Goal: Task Accomplishment & Management: Use online tool/utility

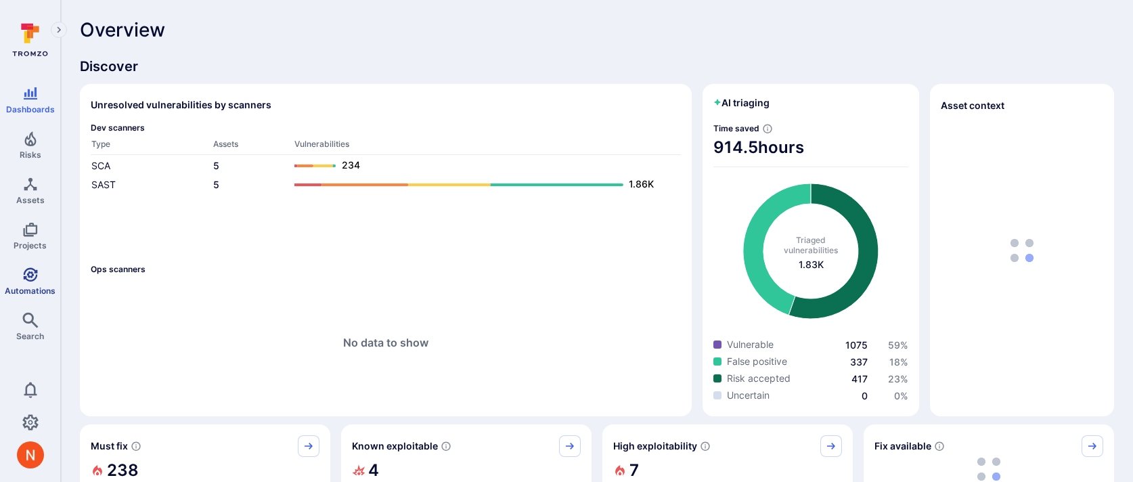
click at [23, 275] on icon "Automations" at bounding box center [30, 274] width 14 height 14
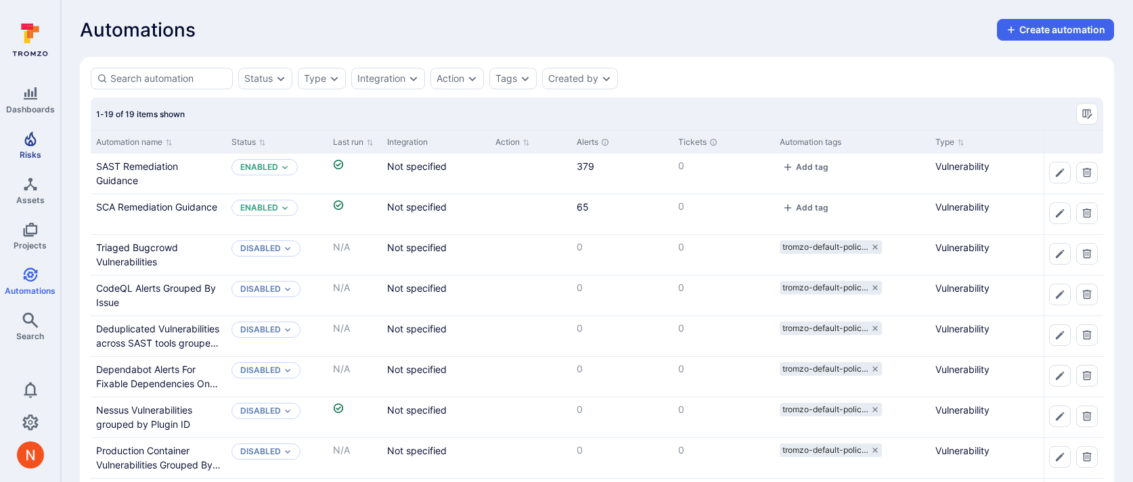
click at [28, 146] on link "Risks" at bounding box center [30, 145] width 60 height 40
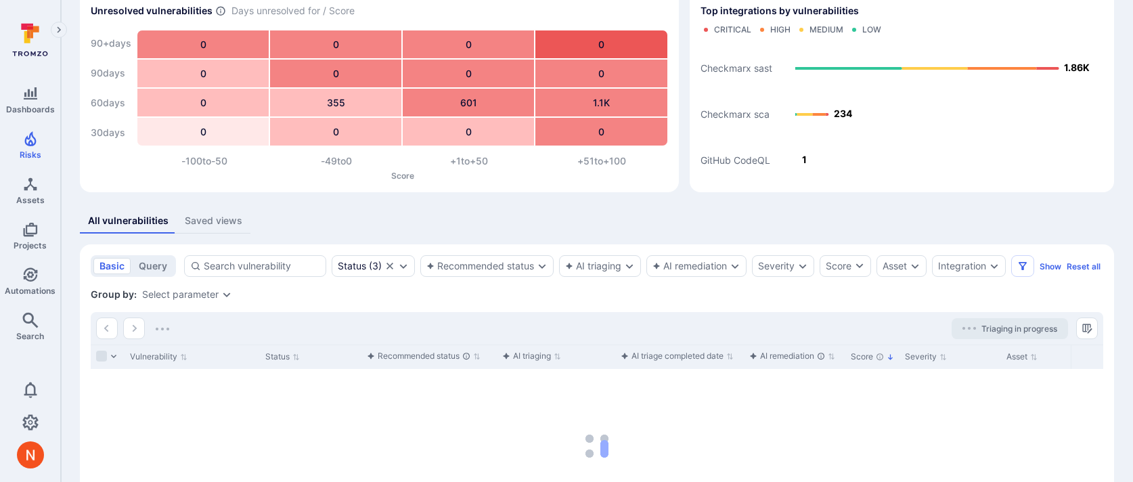
scroll to position [81, 0]
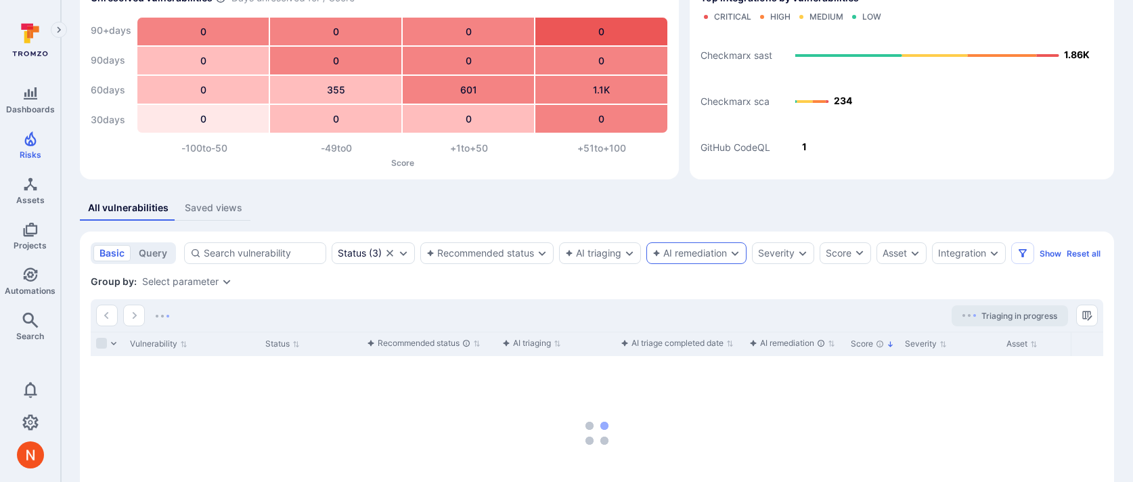
click at [694, 243] on div "AI remediation" at bounding box center [696, 253] width 100 height 22
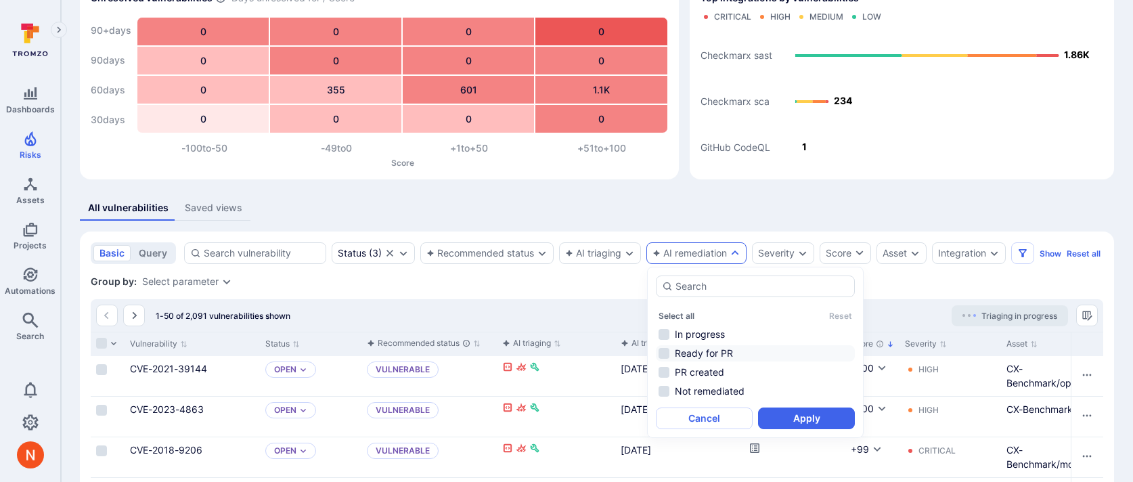
click at [736, 349] on li "Ready for PR" at bounding box center [755, 353] width 199 height 16
click at [746, 374] on li "PR created" at bounding box center [755, 372] width 199 height 16
click at [780, 416] on button "Apply" at bounding box center [806, 418] width 97 height 22
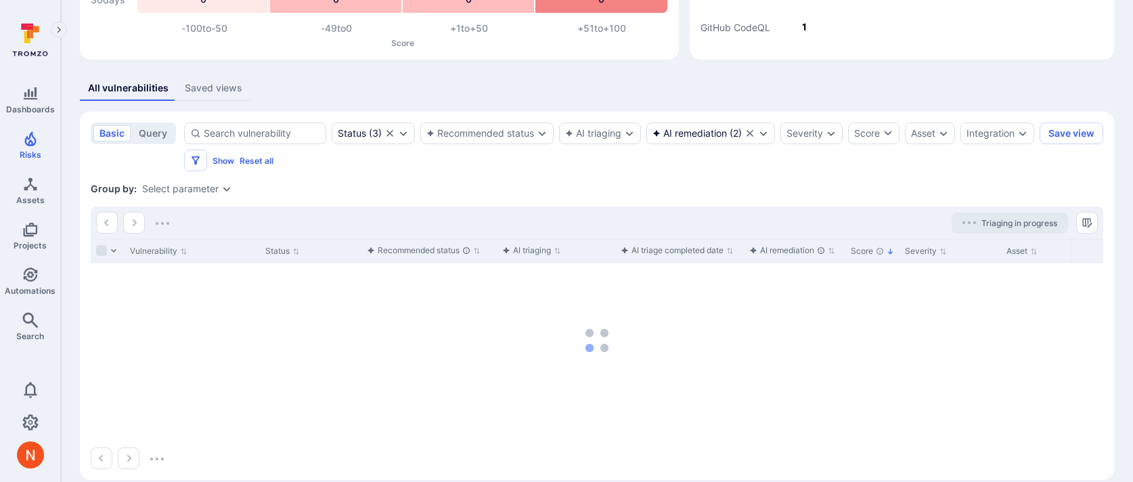
scroll to position [217, 0]
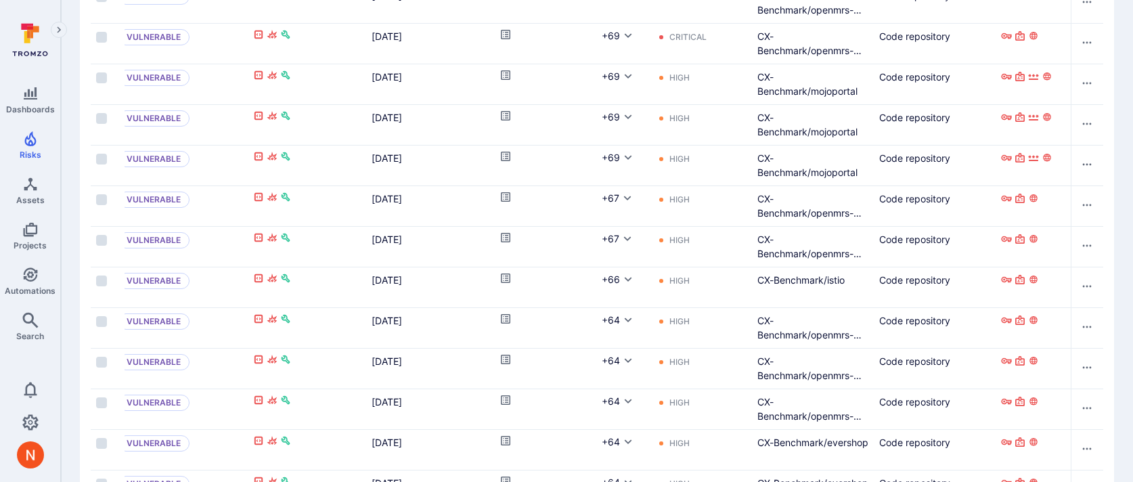
scroll to position [2069, 0]
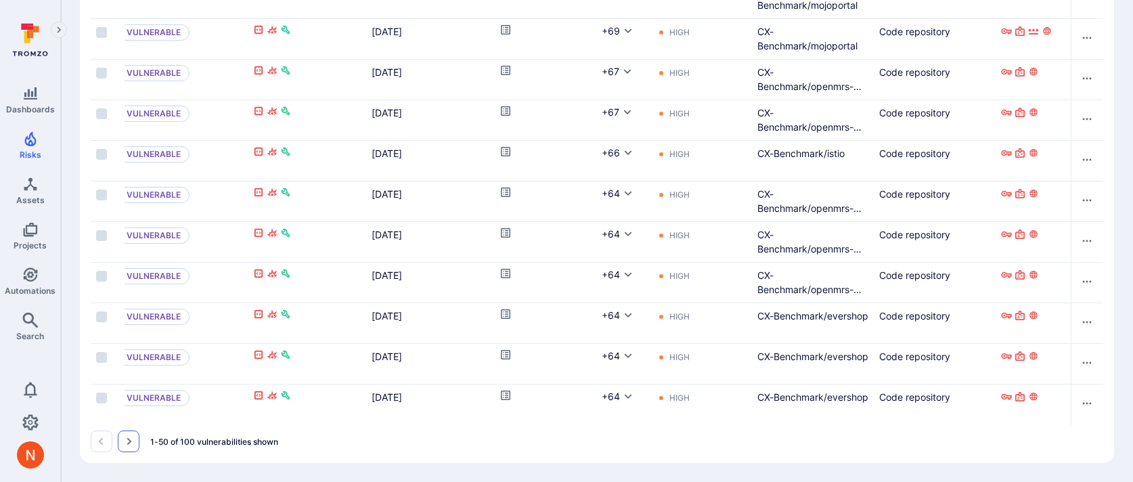
click at [123, 447] on button "Go to the next page" at bounding box center [129, 441] width 22 height 22
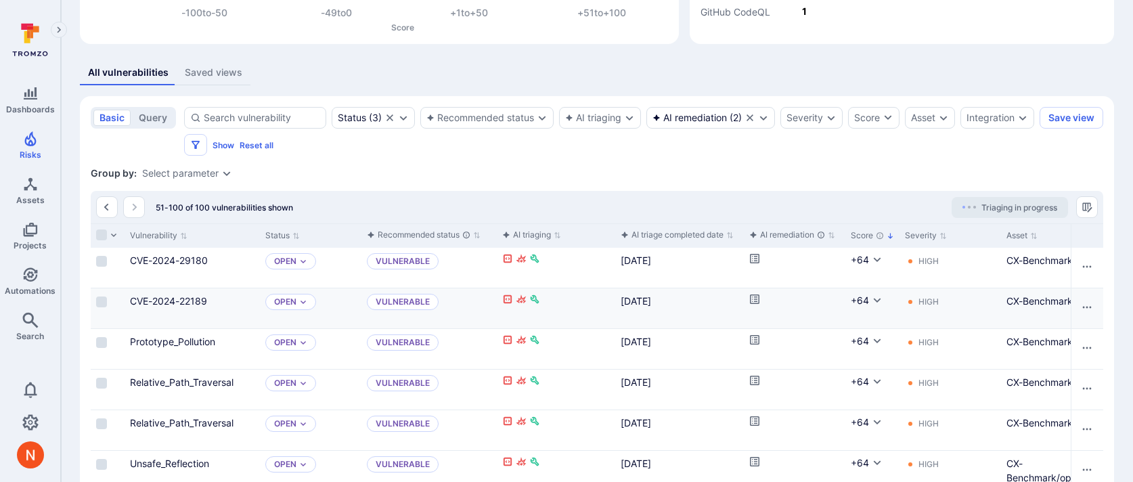
scroll to position [213, 0]
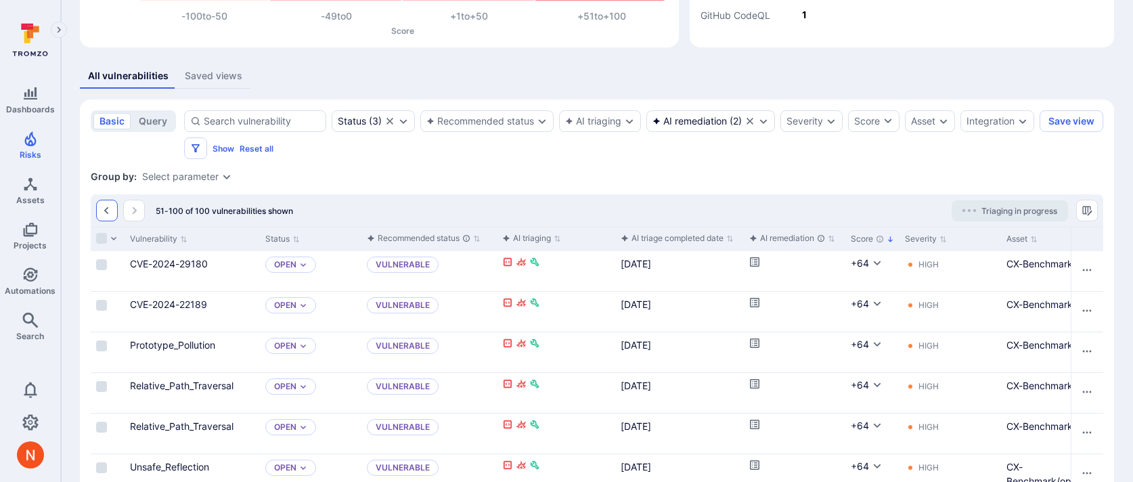
click at [111, 212] on icon "Go to the previous page" at bounding box center [107, 210] width 11 height 11
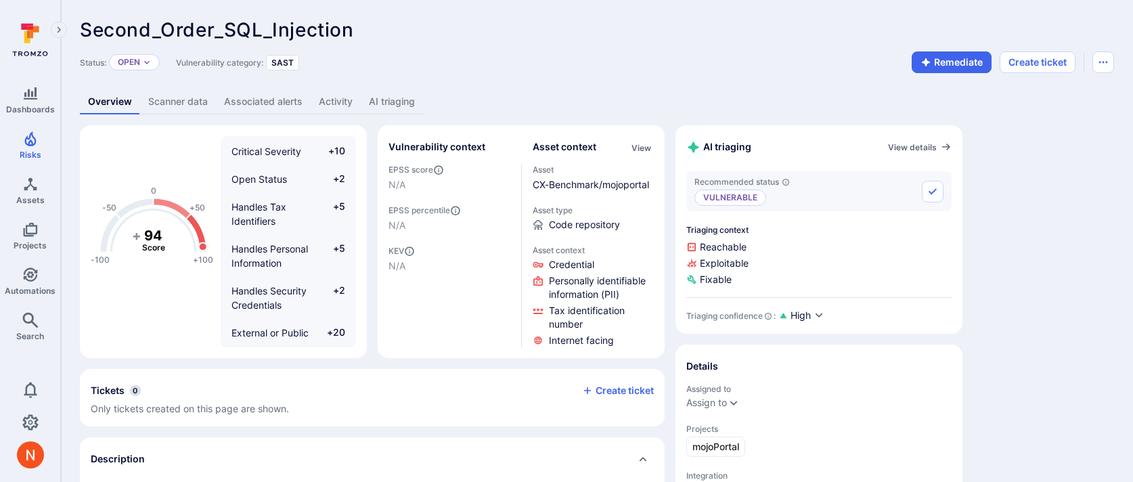
click at [382, 104] on link "AI triaging" at bounding box center [392, 101] width 62 height 25
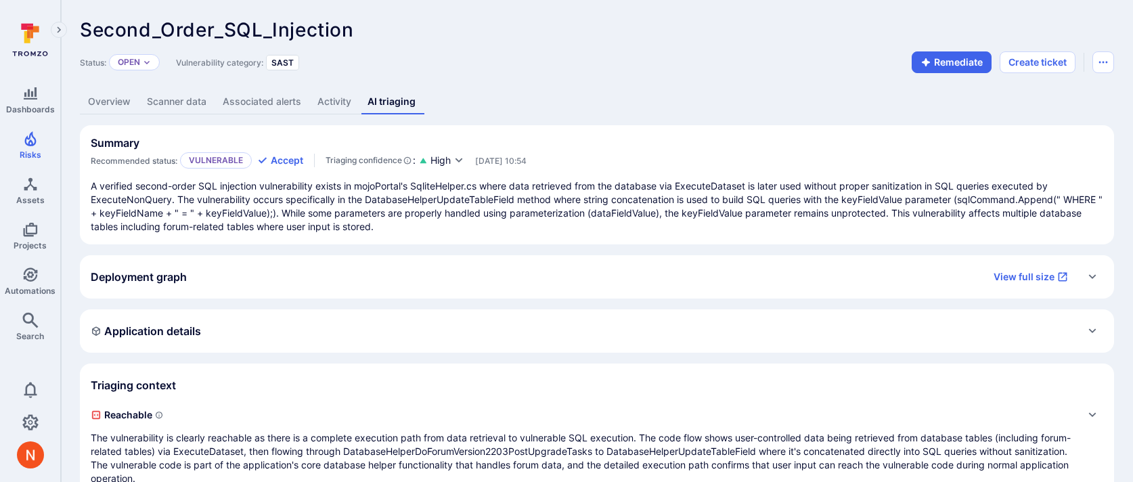
click at [108, 96] on link "Overview" at bounding box center [109, 101] width 59 height 25
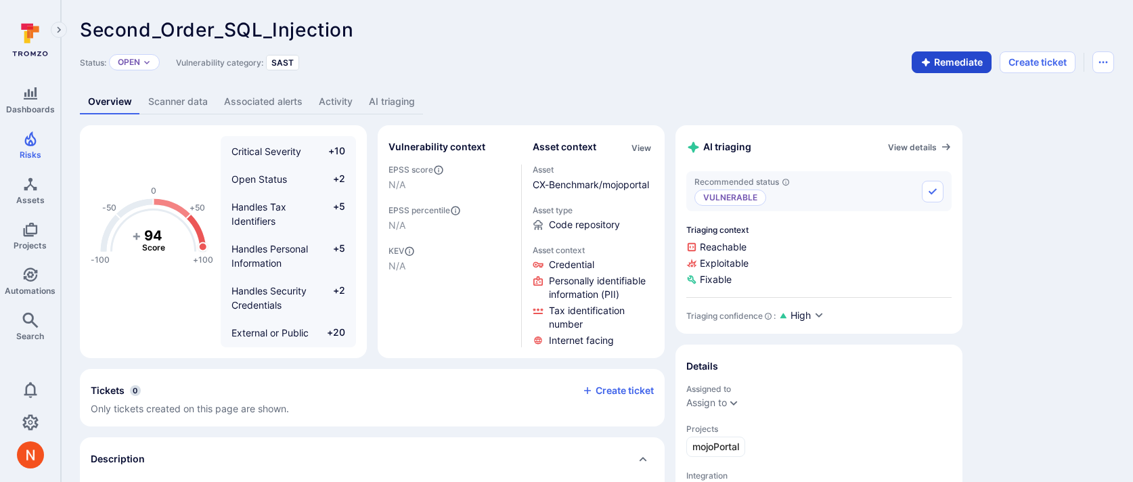
click at [964, 62] on button "Remediate" at bounding box center [952, 62] width 80 height 22
click at [223, 30] on span "Second_Order_SQL_Injection" at bounding box center [217, 29] width 274 height 23
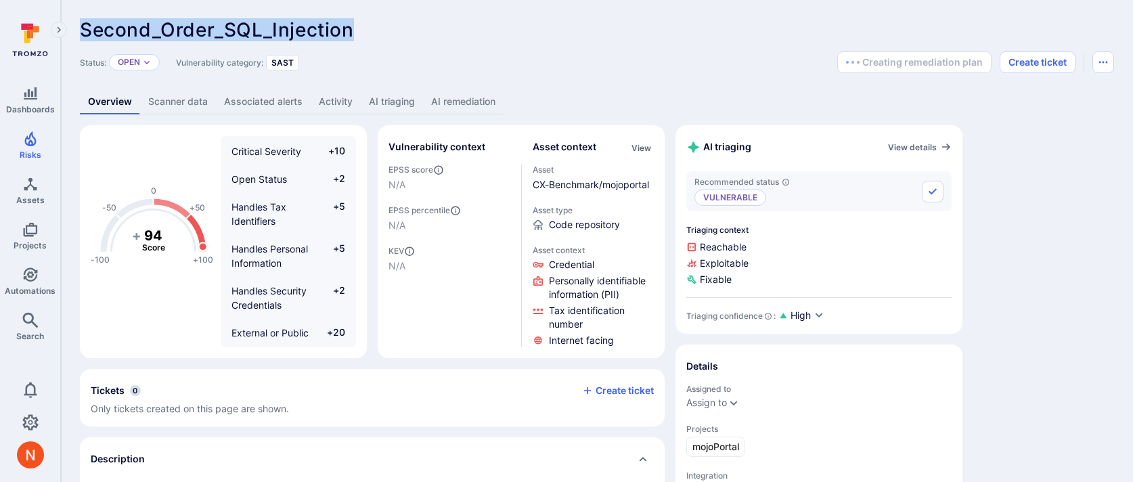
click at [223, 30] on span "Second_Order_SQL_Injection" at bounding box center [217, 29] width 274 height 23
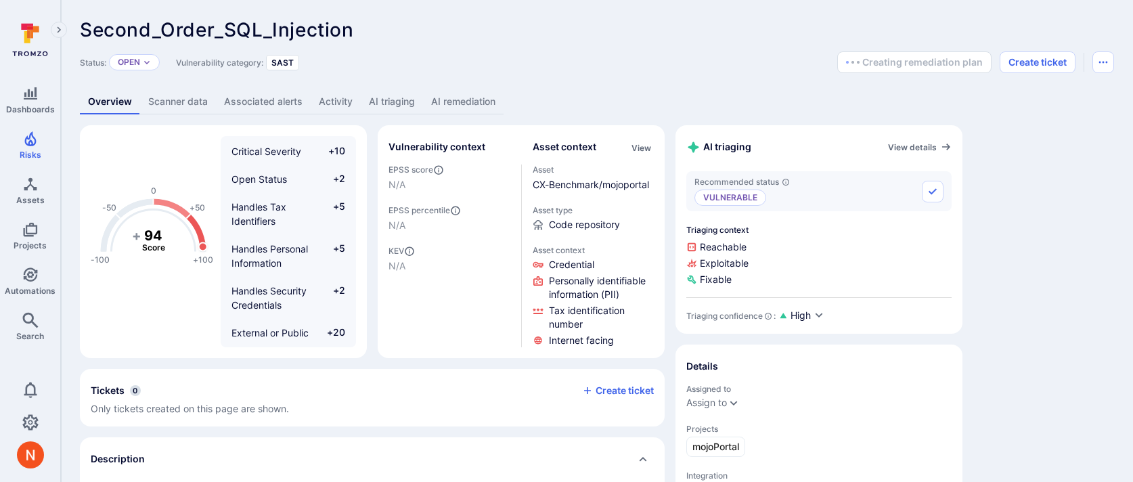
click at [483, 59] on div "Status: Open Vulnerability category: SAST Creating remediation plan Create tick…" at bounding box center [597, 62] width 1034 height 22
click at [178, 106] on link "Scanner data" at bounding box center [178, 101] width 76 height 25
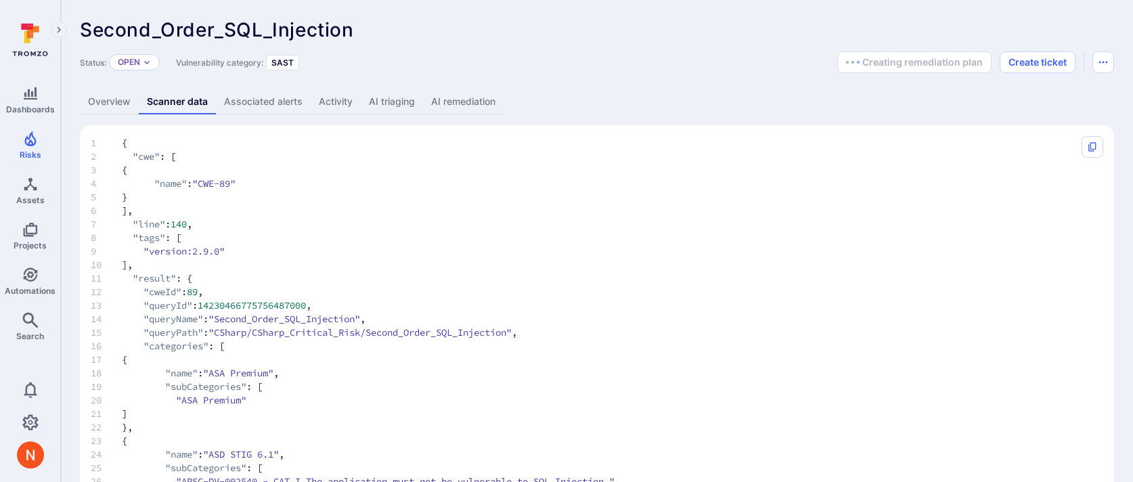
click at [128, 108] on link "Overview" at bounding box center [109, 101] width 59 height 25
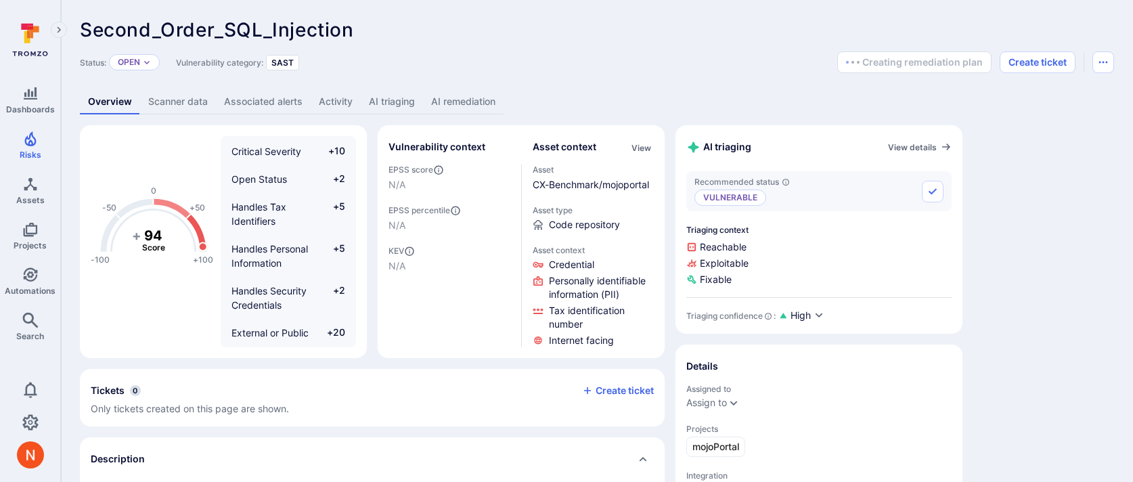
click at [181, 94] on link "Scanner data" at bounding box center [178, 101] width 76 height 25
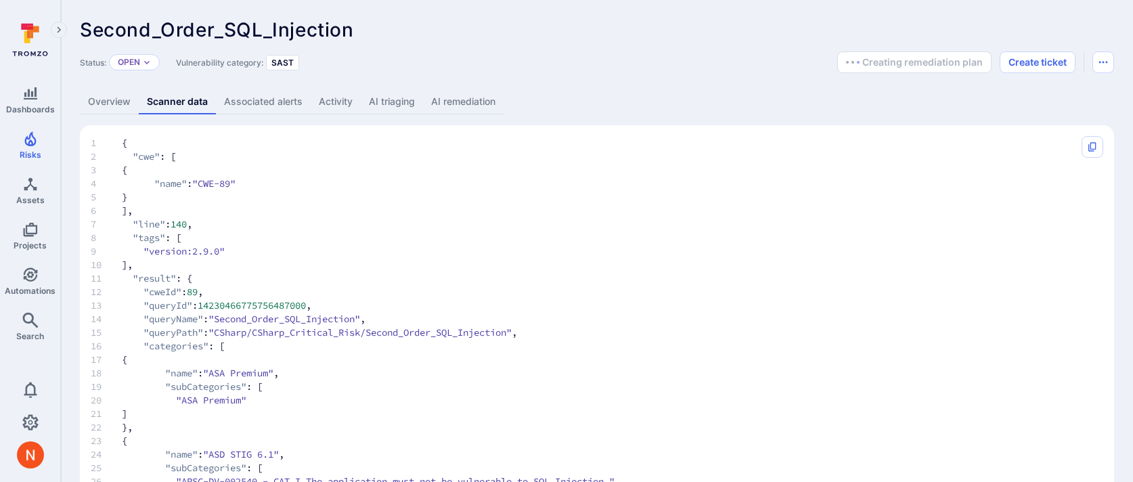
click at [450, 97] on link "AI remediation" at bounding box center [463, 101] width 81 height 25
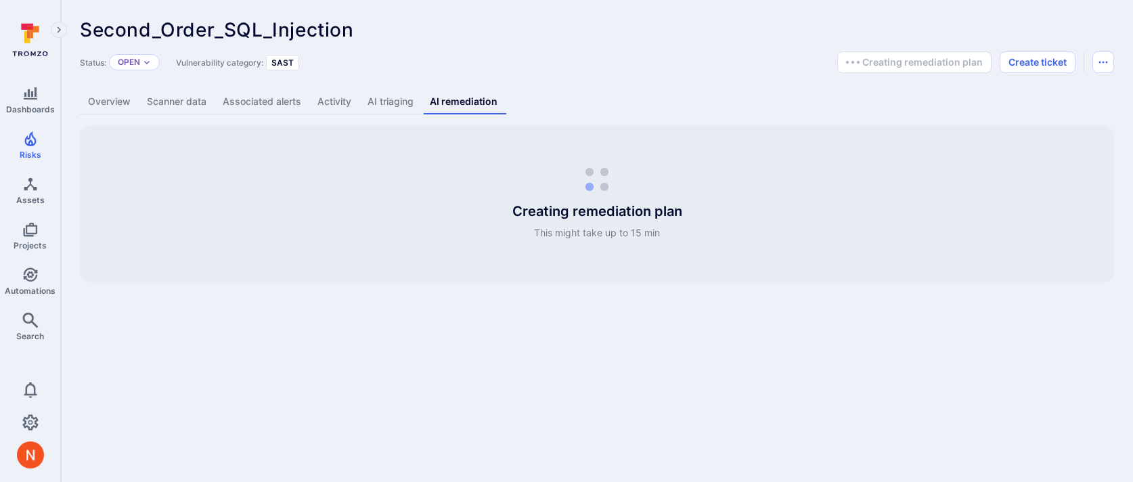
click at [120, 99] on link "Overview" at bounding box center [109, 101] width 59 height 25
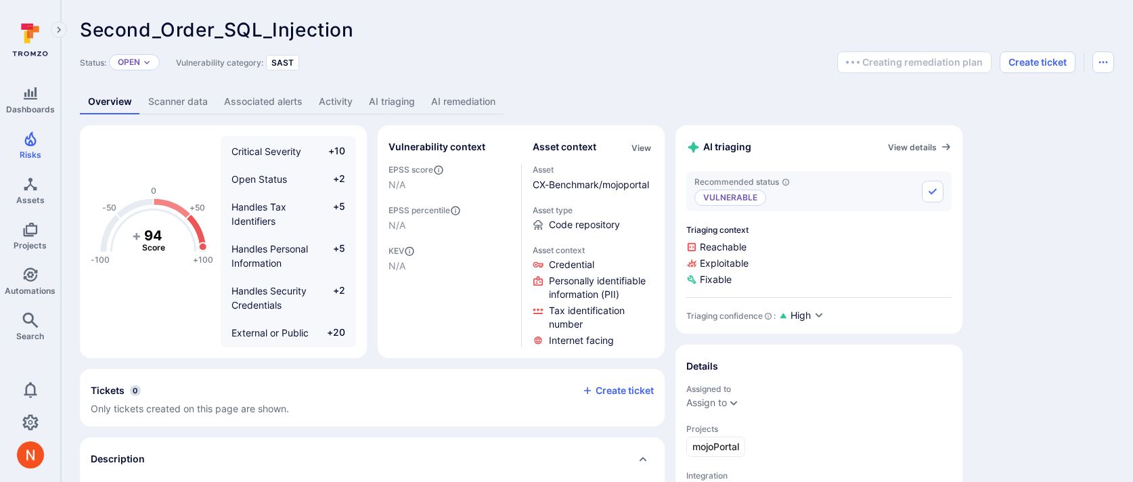
click at [667, 37] on div "Second_Order_SQL_Injection ... Show more" at bounding box center [500, 30] width 841 height 22
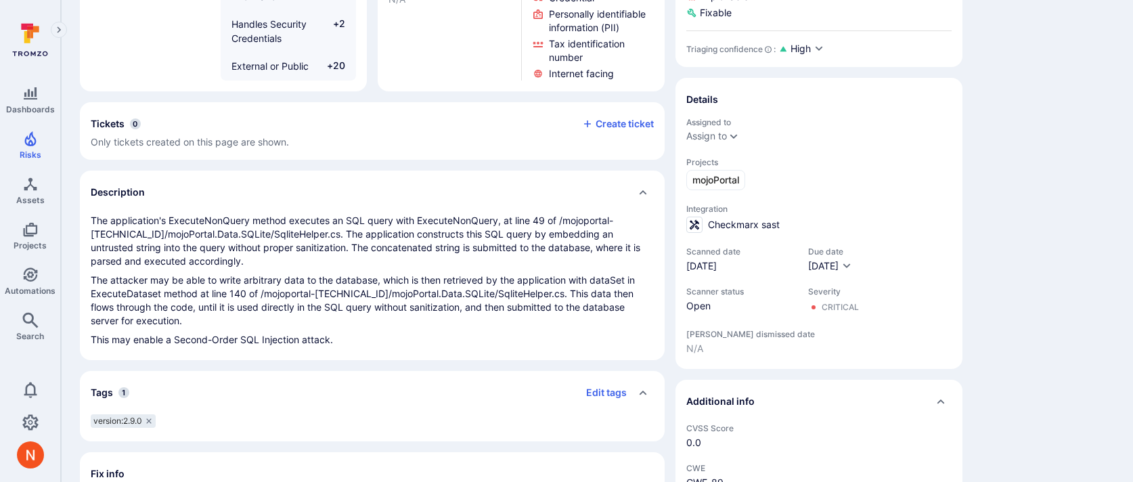
scroll to position [269, 0]
click at [1061, 234] on div "-100 -50 0 +50 +100 + 94 Score Critical Severity +10 Open Status +2 Handles Tax…" at bounding box center [597, 239] width 1034 height 764
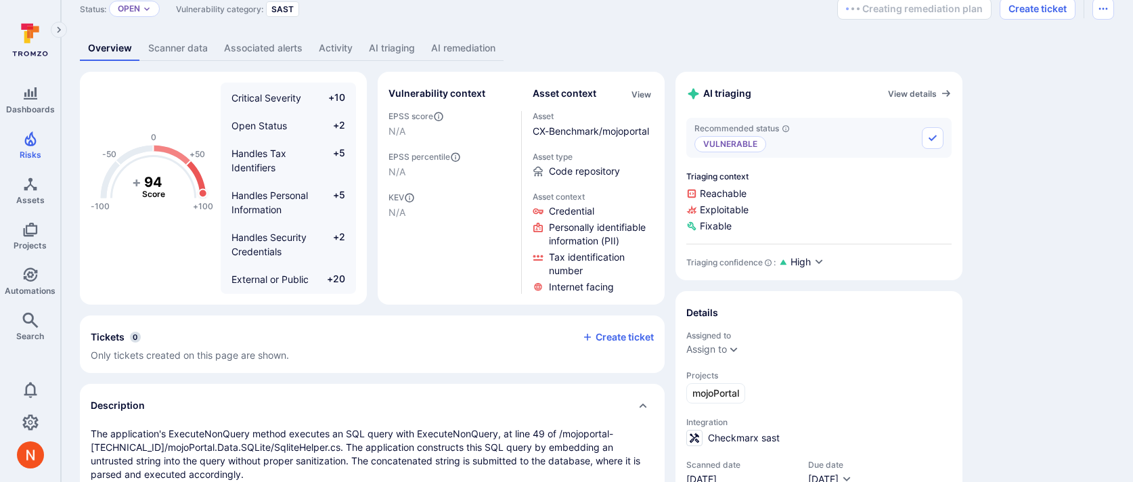
scroll to position [51, 0]
click at [1006, 316] on div "-100 -50 0 +50 +100 + 94 Score Critical Severity +10 Open Status +2 Handles Tax…" at bounding box center [597, 456] width 1034 height 764
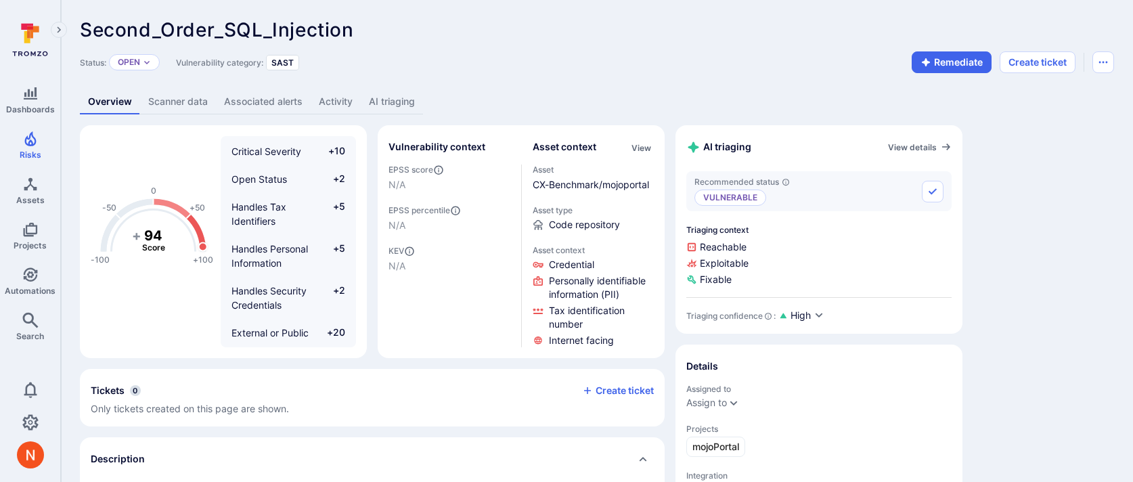
click at [161, 96] on link "Scanner data" at bounding box center [178, 101] width 76 height 25
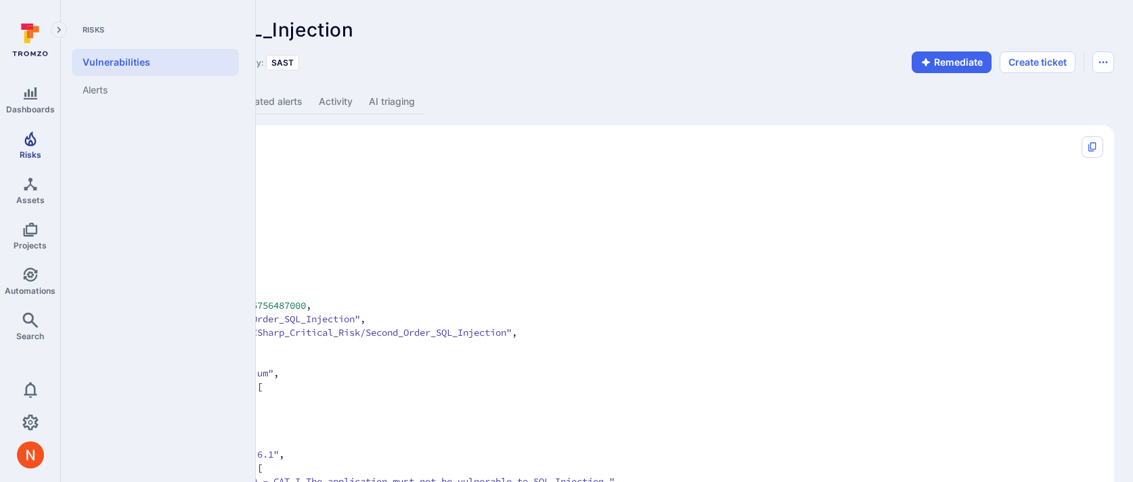
click at [28, 153] on span "Risks" at bounding box center [31, 155] width 22 height 10
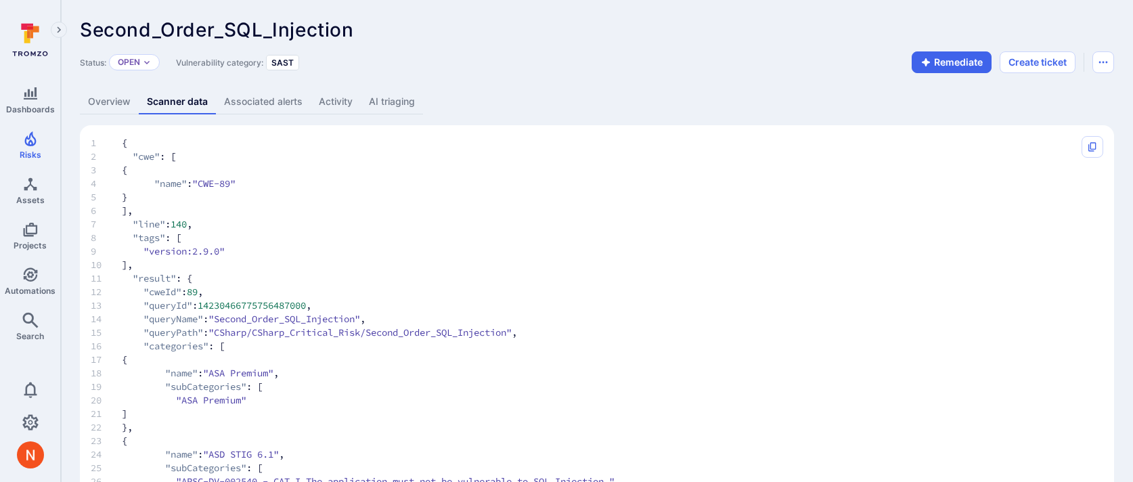
click at [387, 99] on link "AI triaging" at bounding box center [392, 101] width 62 height 25
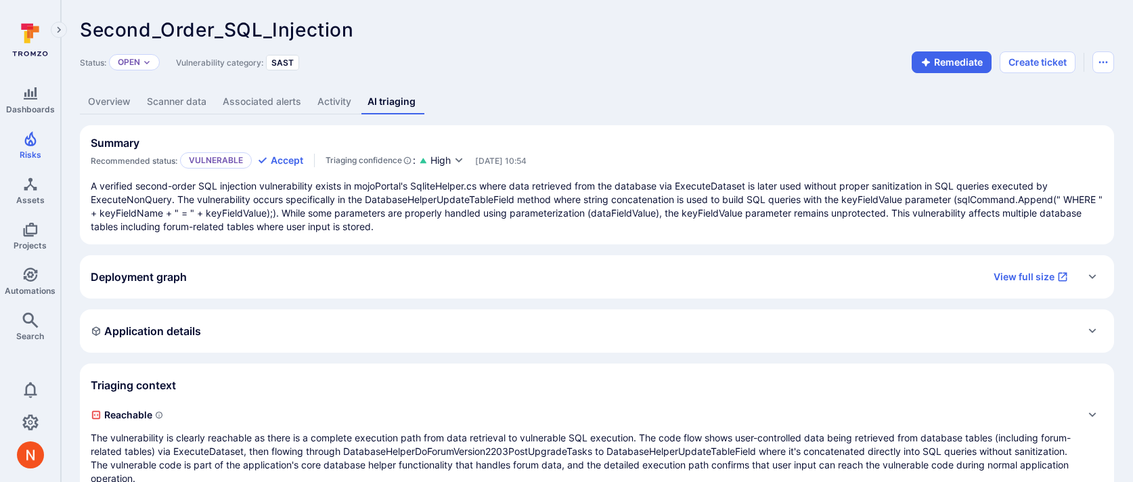
click at [150, 96] on link "Scanner data" at bounding box center [177, 101] width 76 height 25
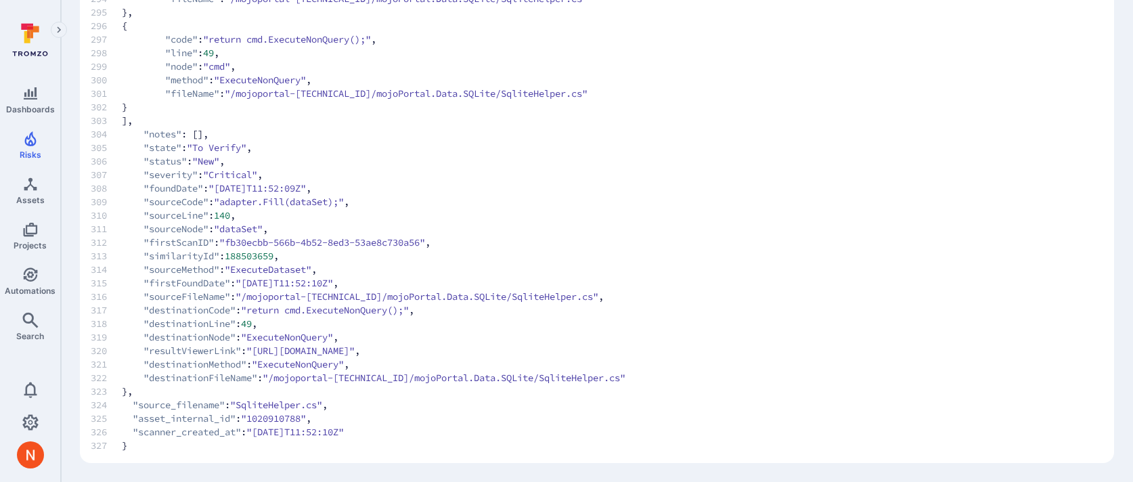
scroll to position [4259, 0]
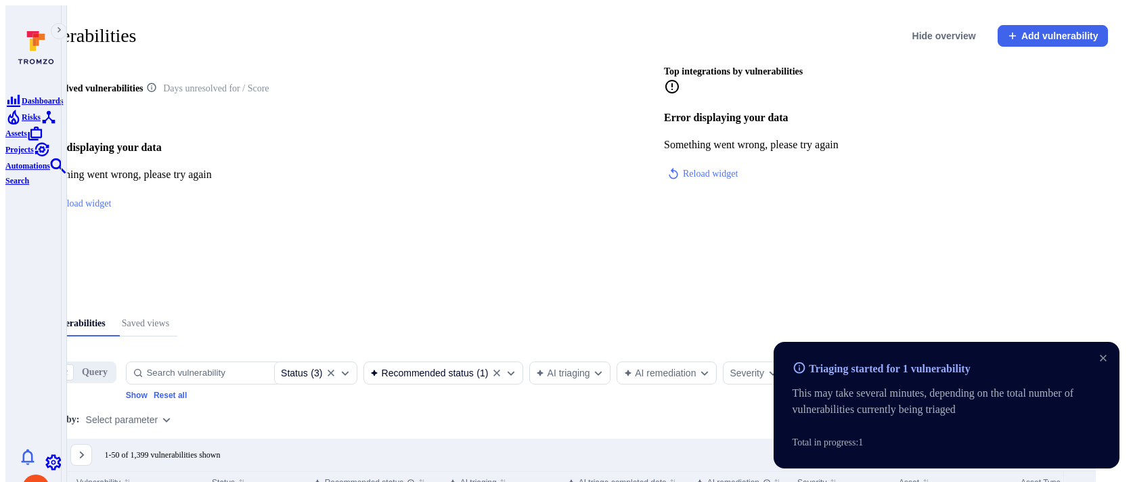
scroll to position [1167, 0]
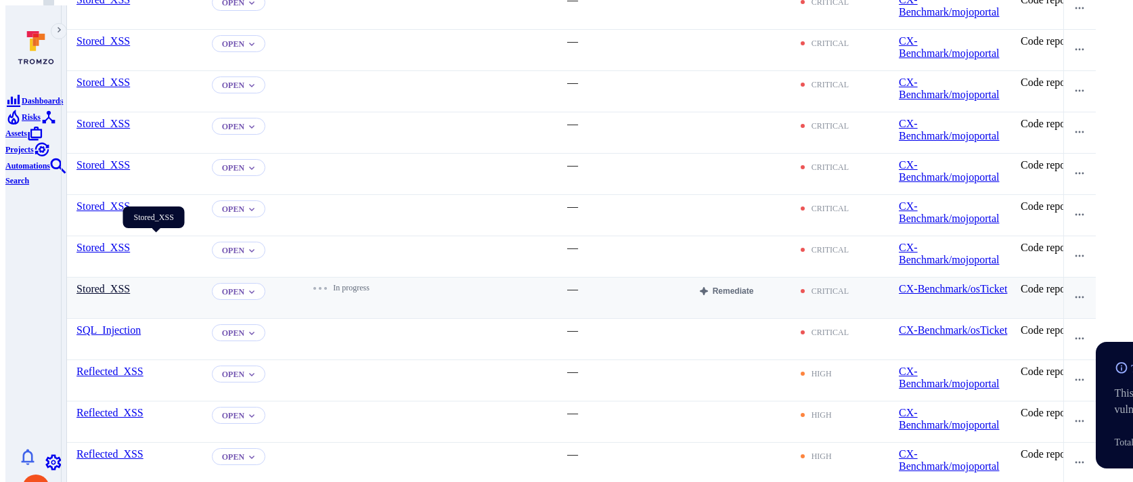
click at [130, 283] on link "Stored_XSS" at bounding box center [102, 289] width 53 height 12
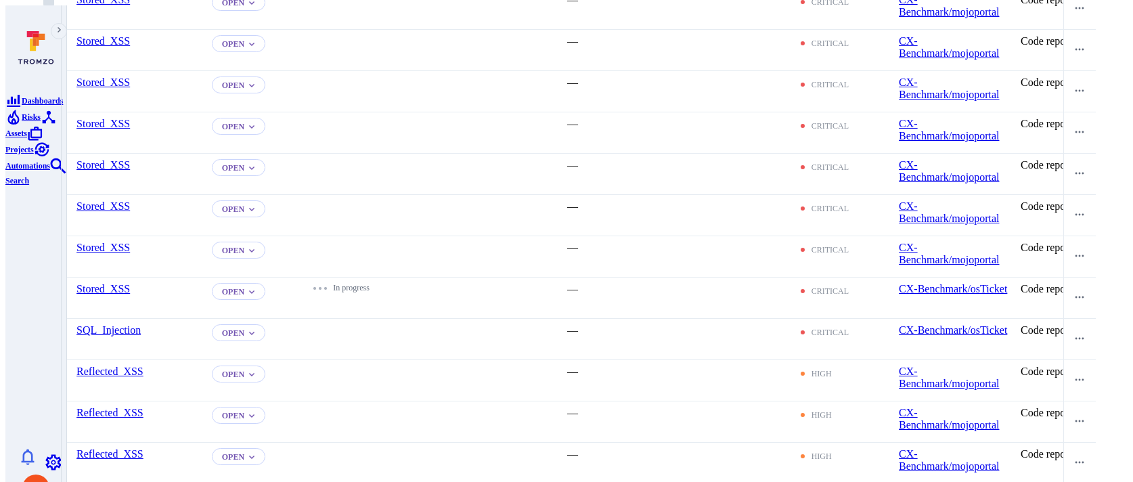
click at [18, 185] on span "Search" at bounding box center [17, 180] width 24 height 9
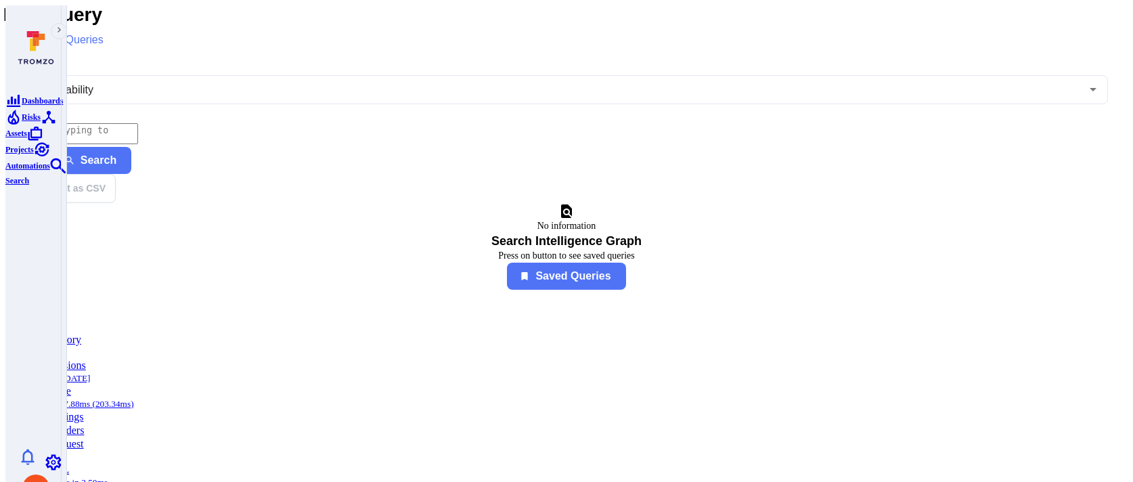
click at [138, 123] on textarea "Intelligence Graph search area" at bounding box center [81, 133] width 113 height 21
paste textarea "fin_Kj8CbVcffGSGMsSC"
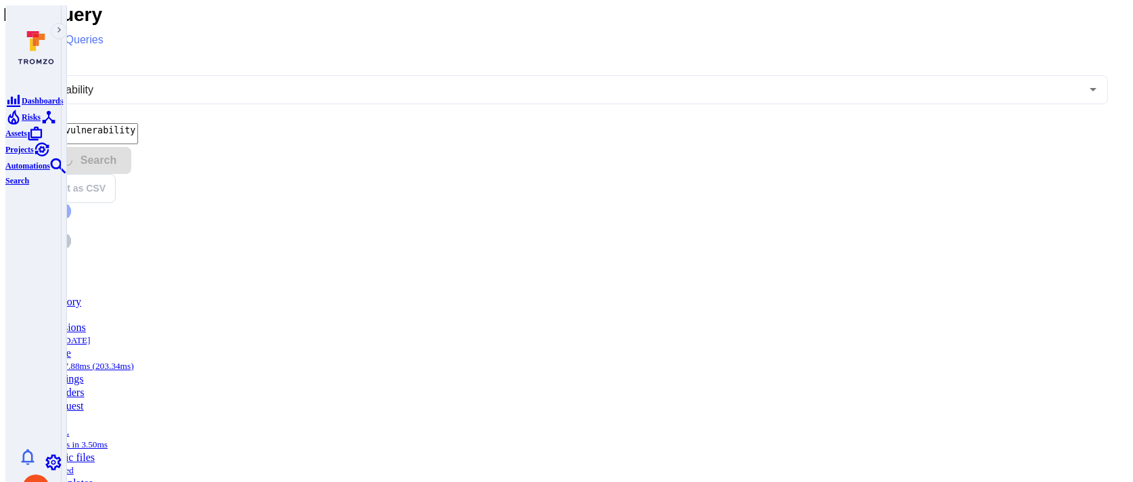
type textarea "tromzo_vulnerability_id = "fin_Kj8CbVcffGSGMsSC""
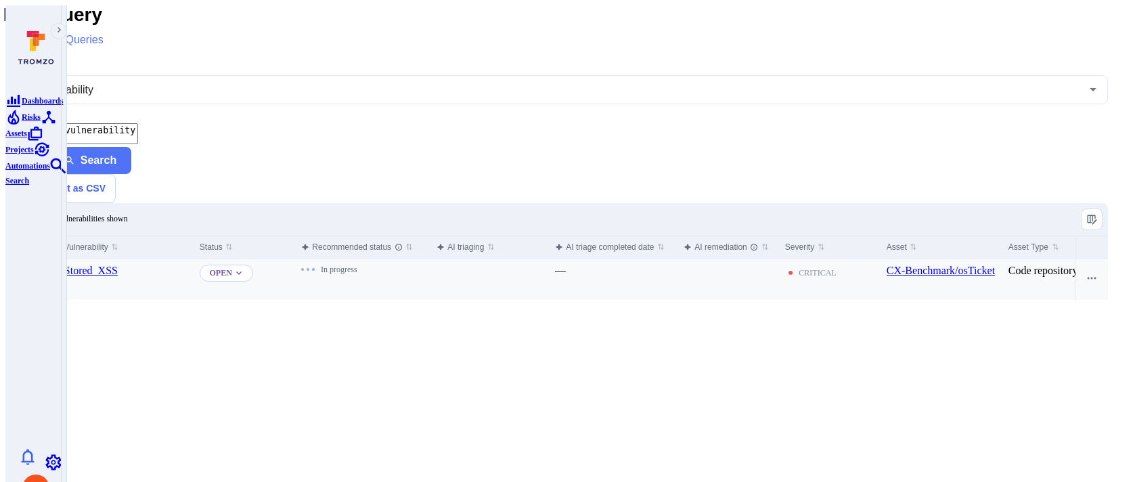
click at [41, 266] on input "Select row" at bounding box center [35, 271] width 11 height 11
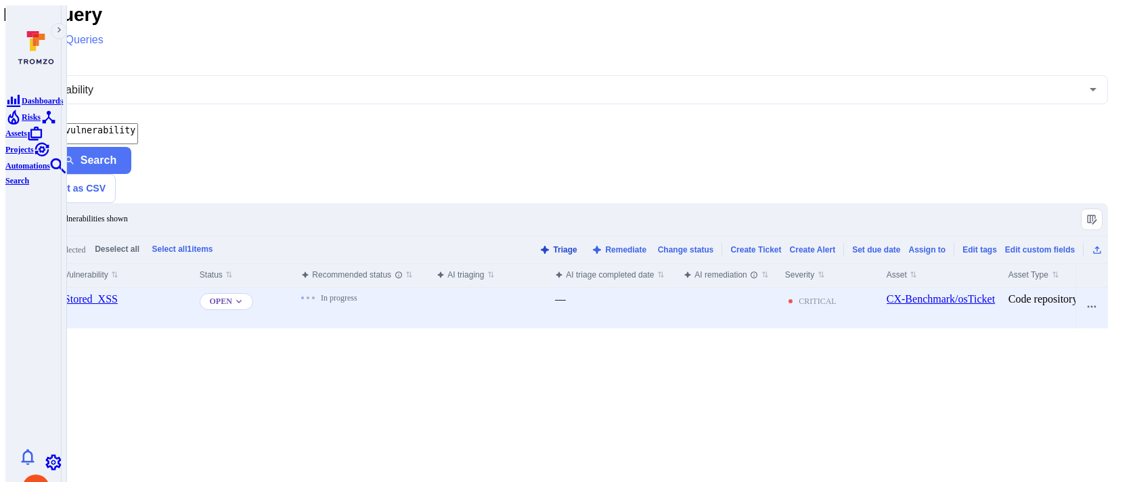
click at [553, 244] on button "Triage" at bounding box center [558, 249] width 44 height 10
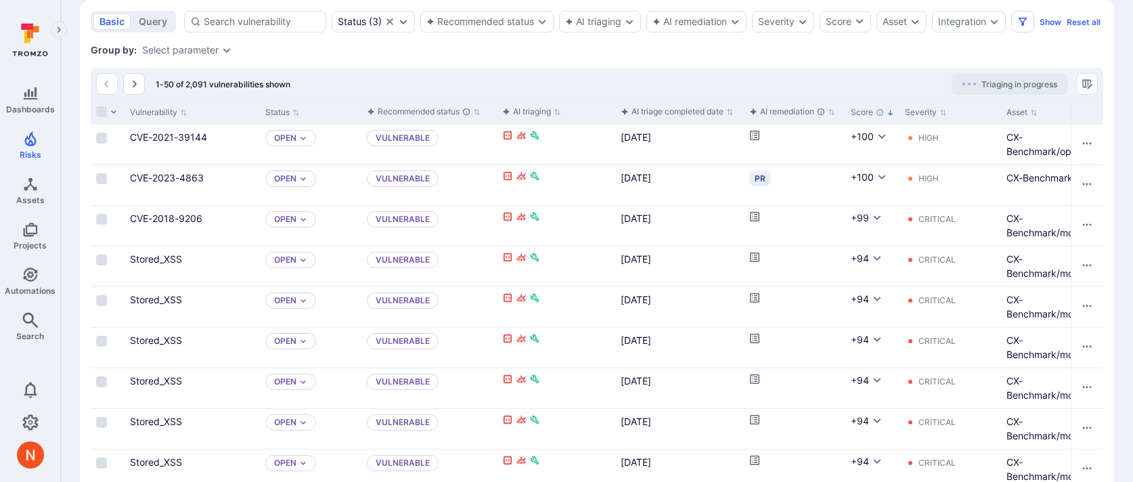
scroll to position [342, 0]
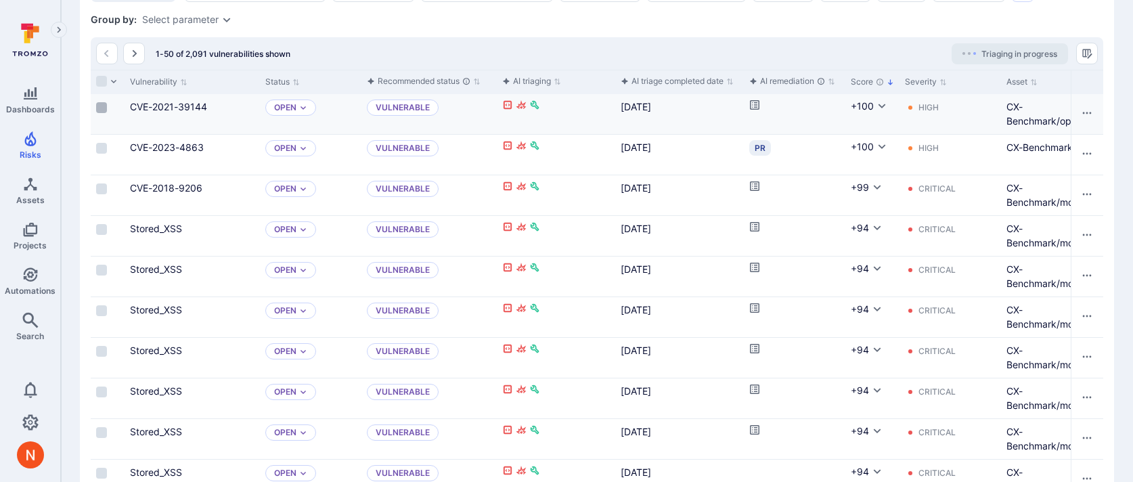
click at [103, 113] on input "Select row" at bounding box center [101, 107] width 11 height 11
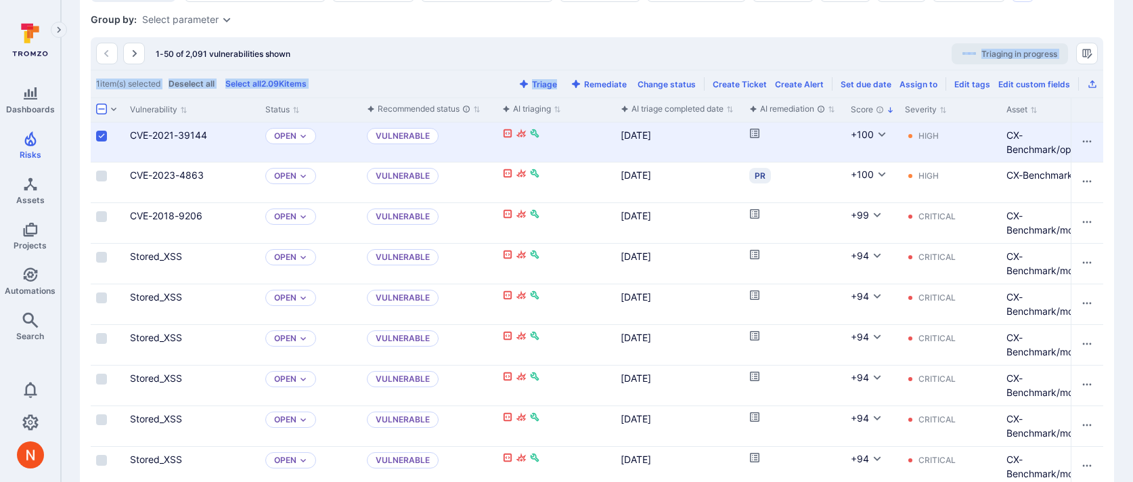
drag, startPoint x: 611, startPoint y: 93, endPoint x: 561, endPoint y: 81, distance: 51.7
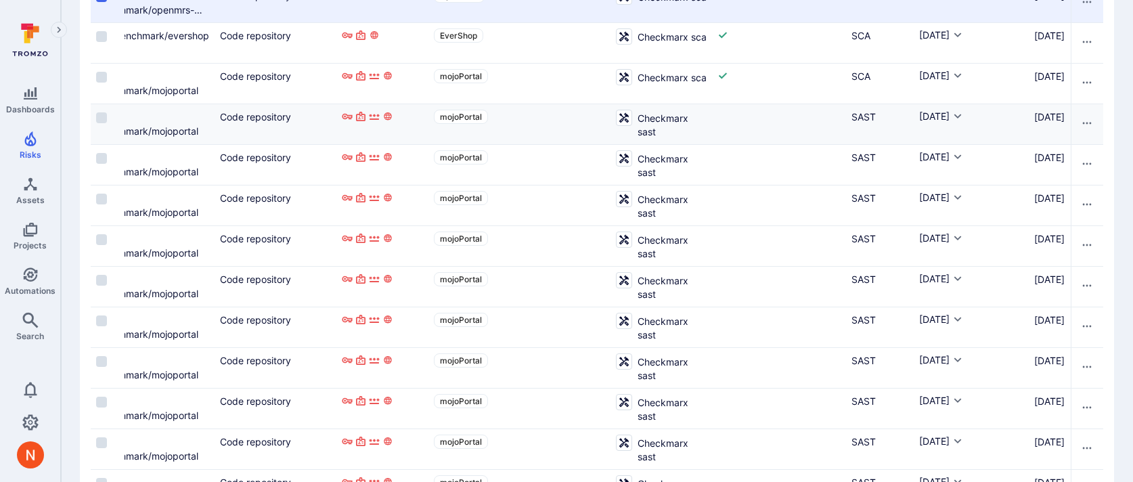
scroll to position [0, 0]
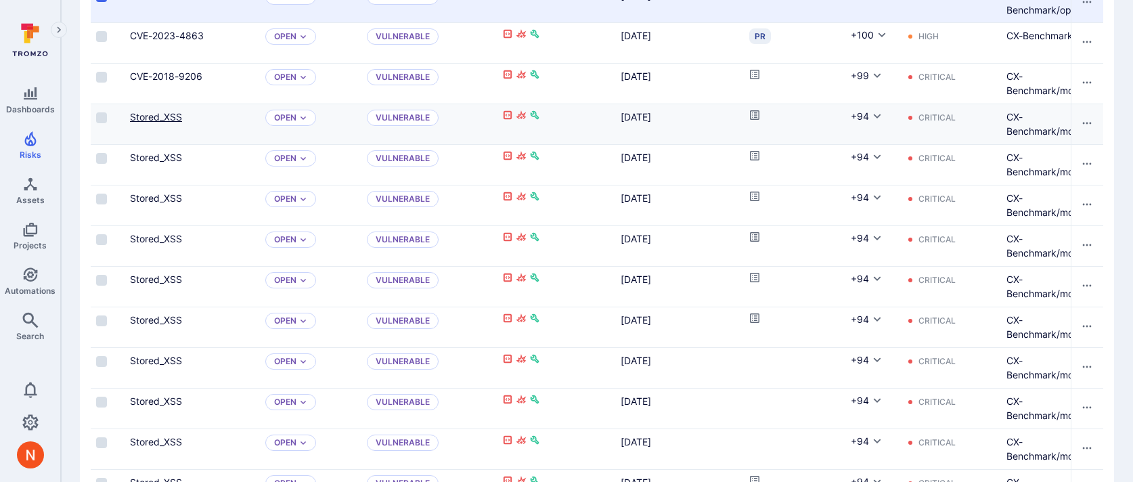
click at [154, 123] on link "Stored_XSS" at bounding box center [156, 117] width 52 height 12
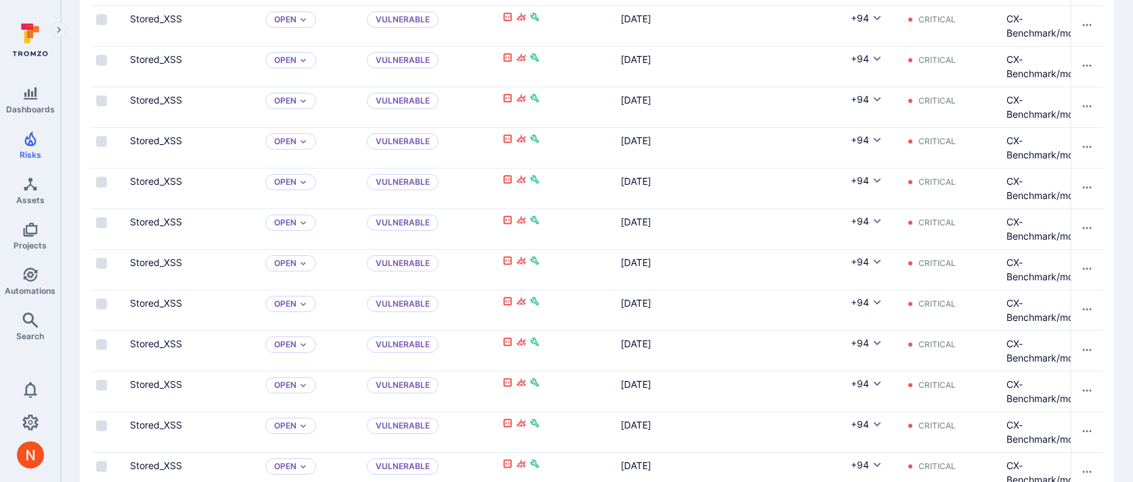
scroll to position [2058, 0]
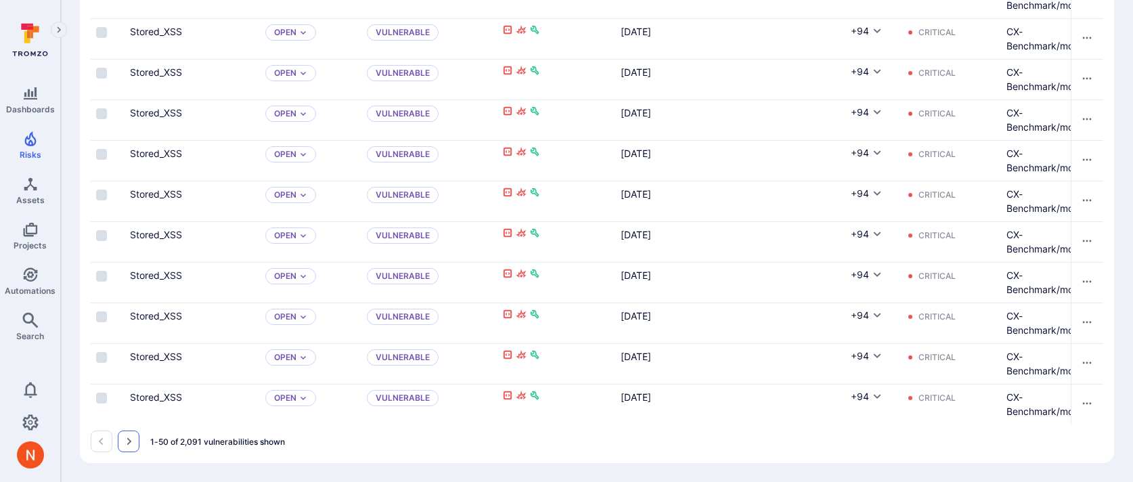
click at [137, 439] on button "Go to the next page" at bounding box center [129, 441] width 22 height 22
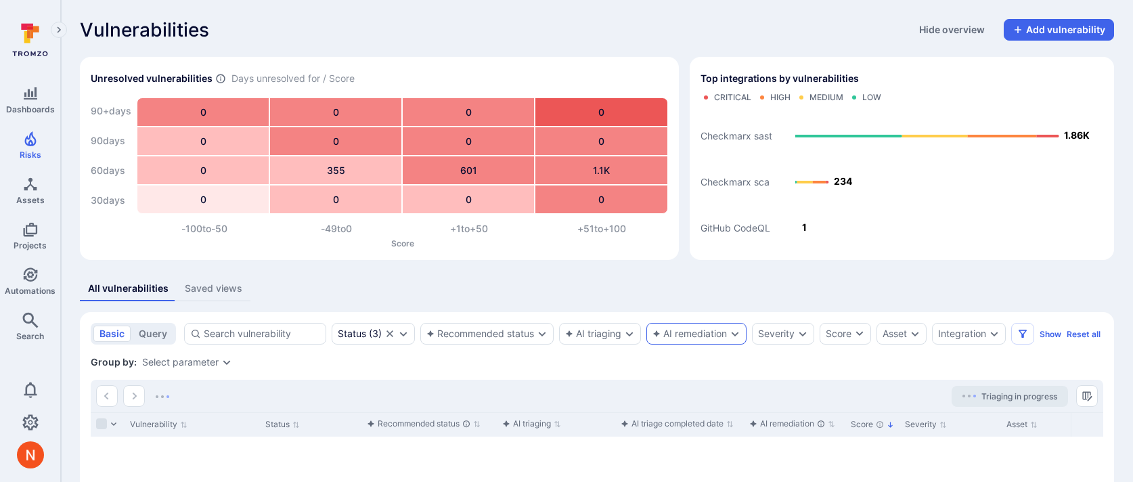
click at [682, 331] on div "AI remediation" at bounding box center [689, 333] width 74 height 11
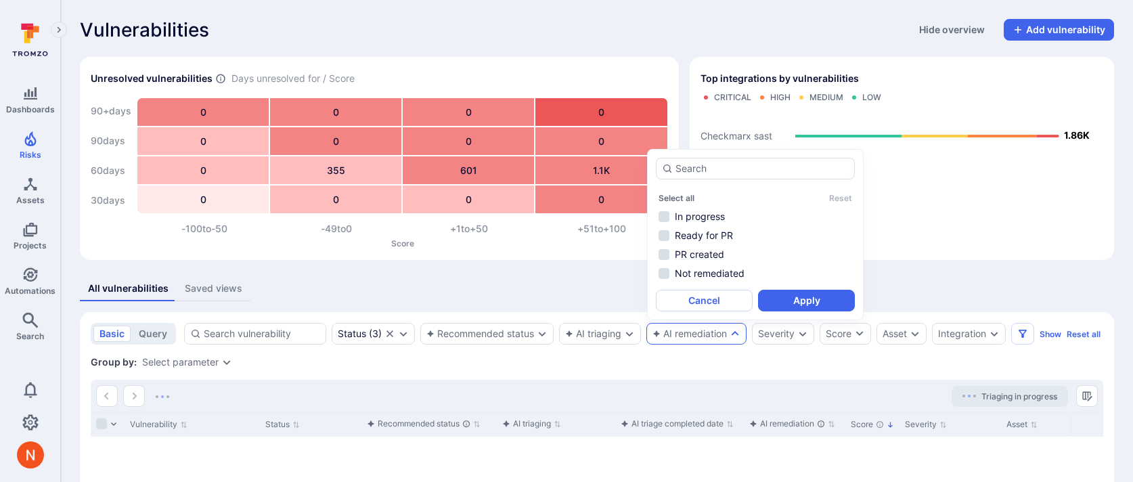
click at [705, 227] on ul "In progress Ready for PR PR created Not remediated" at bounding box center [755, 244] width 199 height 73
click at [705, 235] on li "Ready for PR" at bounding box center [755, 235] width 199 height 16
click at [705, 254] on li "PR created" at bounding box center [755, 254] width 199 height 16
click at [782, 301] on button "Apply" at bounding box center [806, 301] width 97 height 22
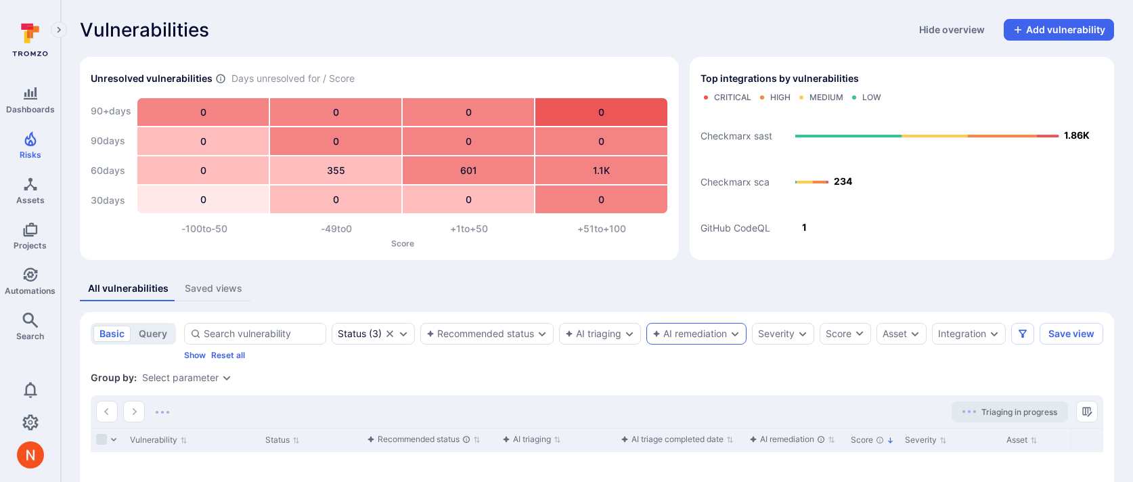
click at [725, 332] on div "AI remediation" at bounding box center [689, 333] width 74 height 11
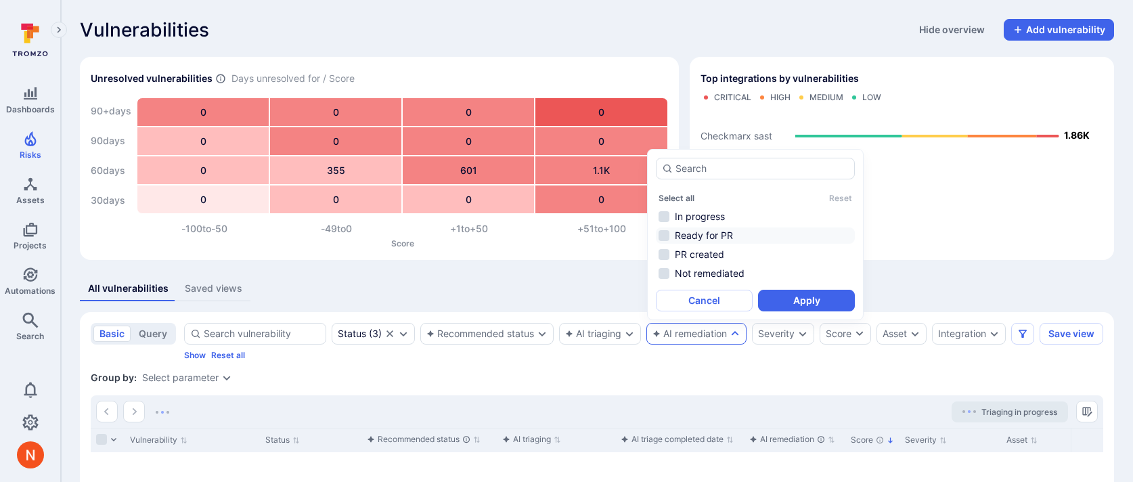
click at [738, 238] on li "Ready for PR" at bounding box center [755, 235] width 199 height 16
click at [738, 252] on li "PR created" at bounding box center [755, 254] width 199 height 16
click at [772, 296] on button "Apply" at bounding box center [806, 301] width 97 height 22
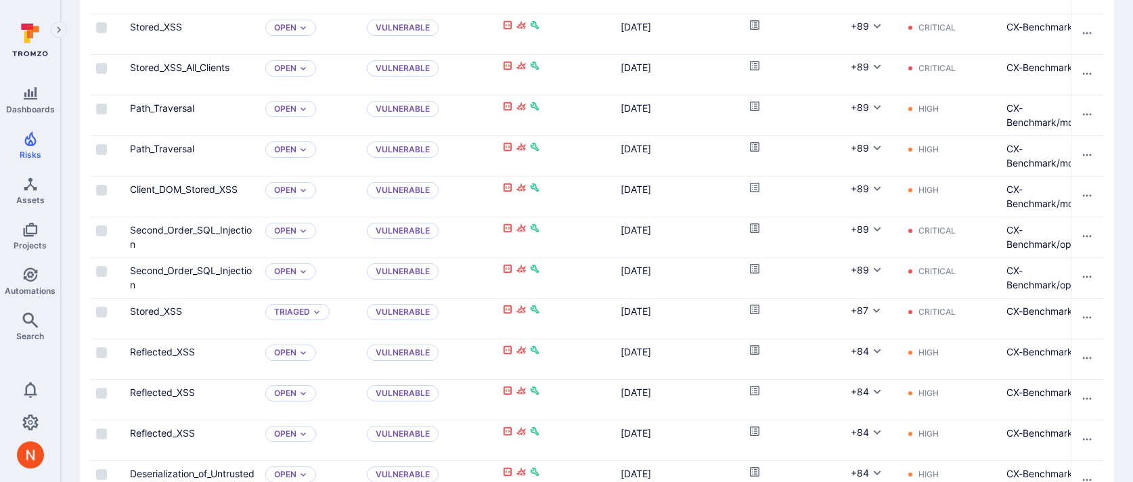
scroll to position [1174, 0]
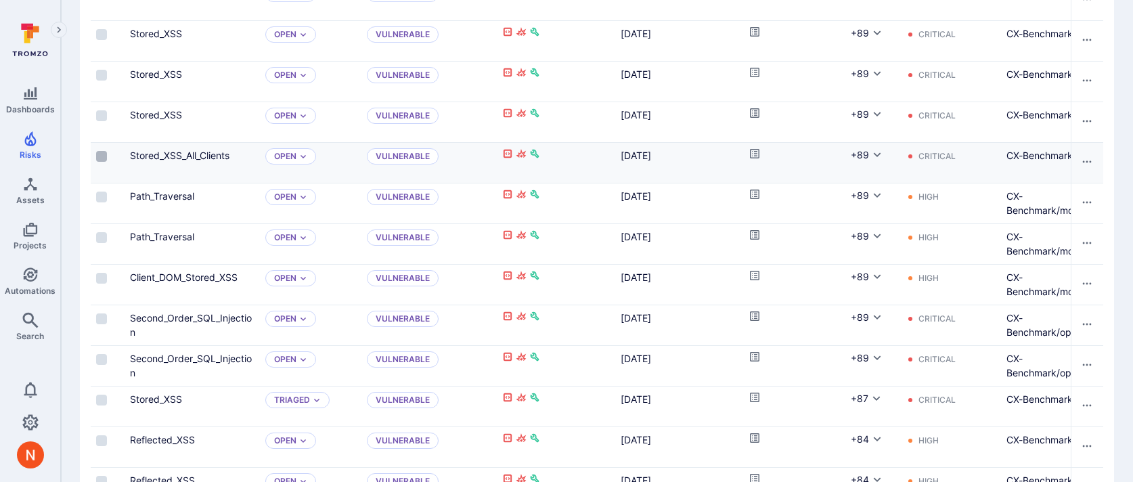
click at [102, 152] on input "Select row" at bounding box center [101, 156] width 11 height 11
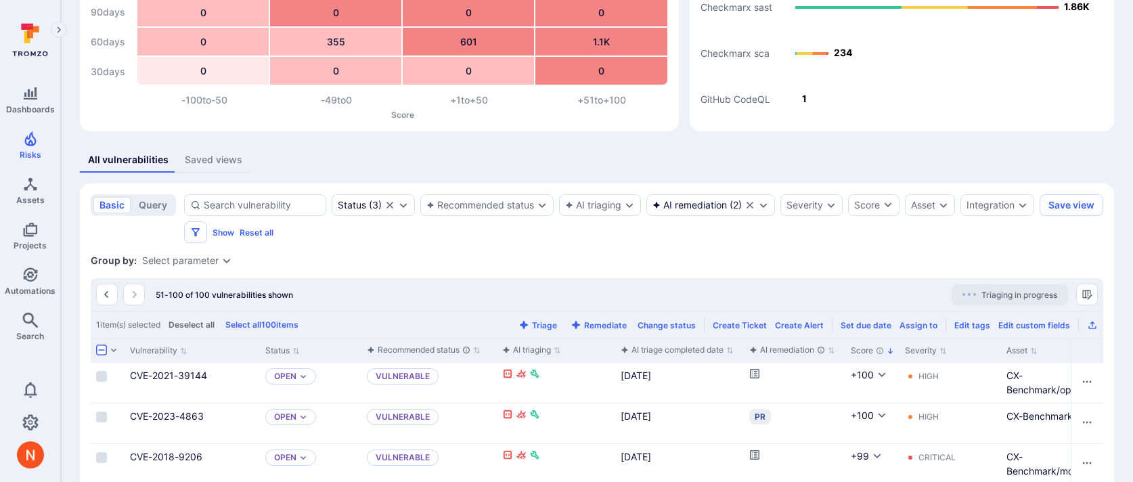
scroll to position [24, 0]
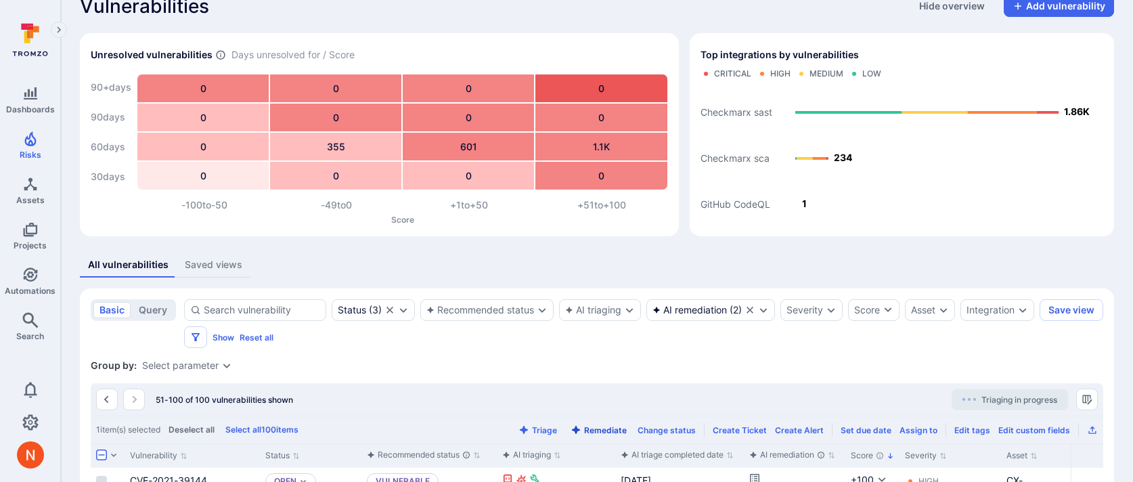
click at [622, 426] on button "Remediate" at bounding box center [599, 430] width 62 height 10
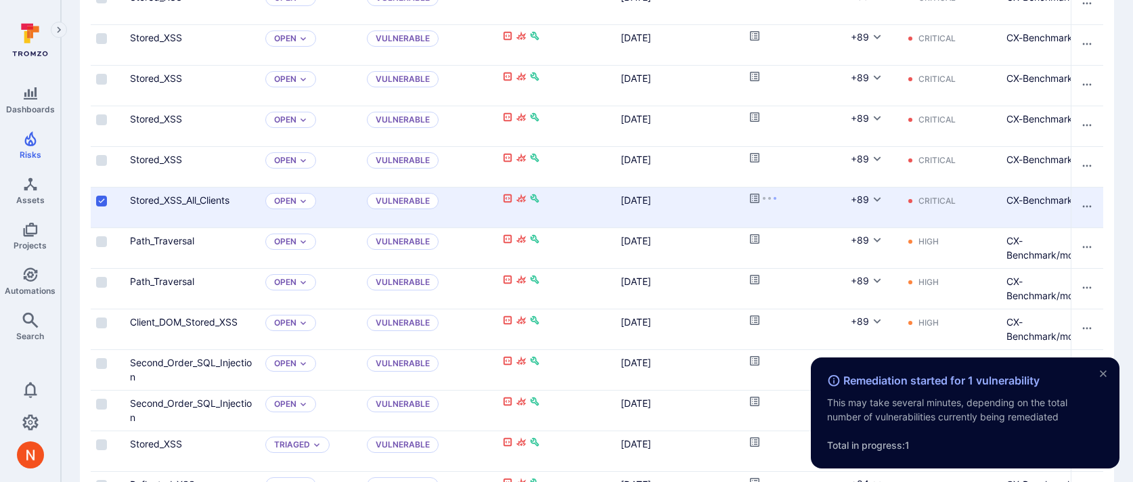
scroll to position [1205, 0]
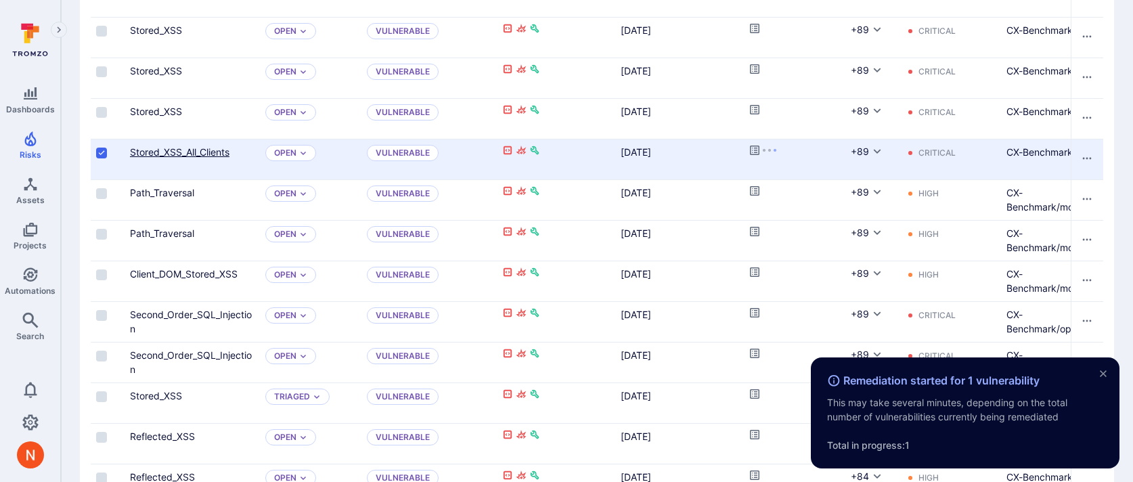
click at [210, 149] on link "Stored_XSS_All_Clients" at bounding box center [179, 152] width 99 height 12
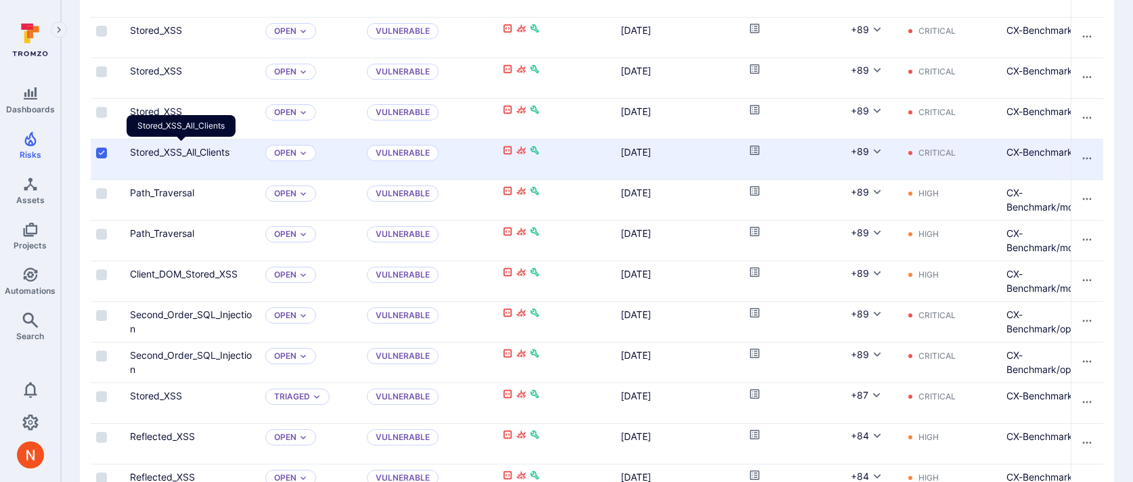
click at [100, 149] on input "Select row" at bounding box center [101, 153] width 11 height 11
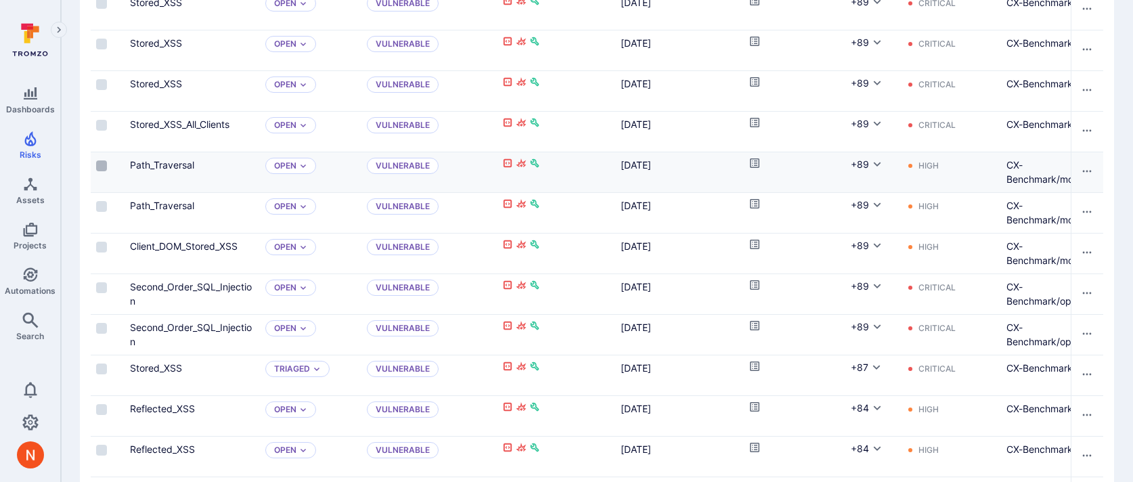
click at [99, 169] on input "Select row" at bounding box center [101, 165] width 11 height 11
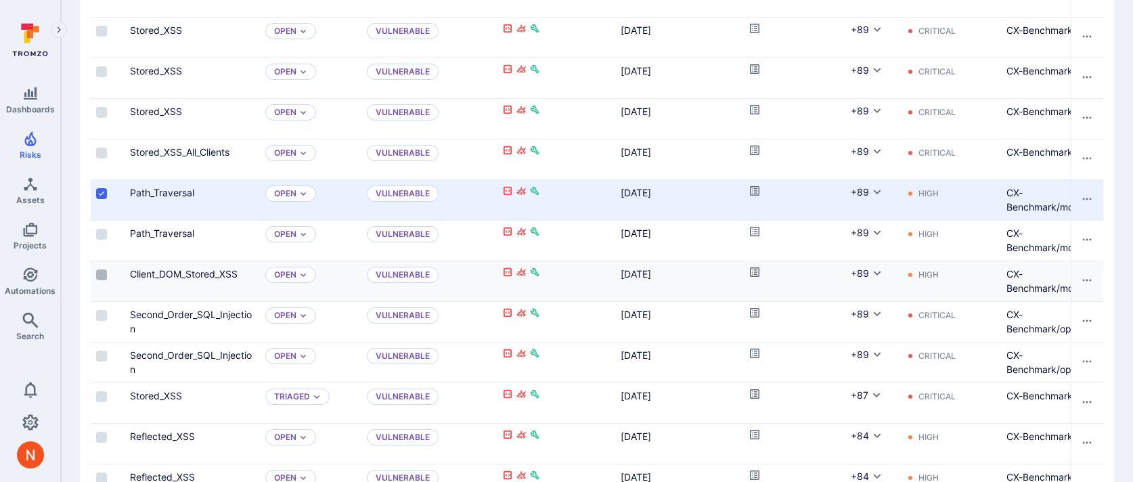
click at [104, 273] on input "Select row" at bounding box center [101, 274] width 11 height 11
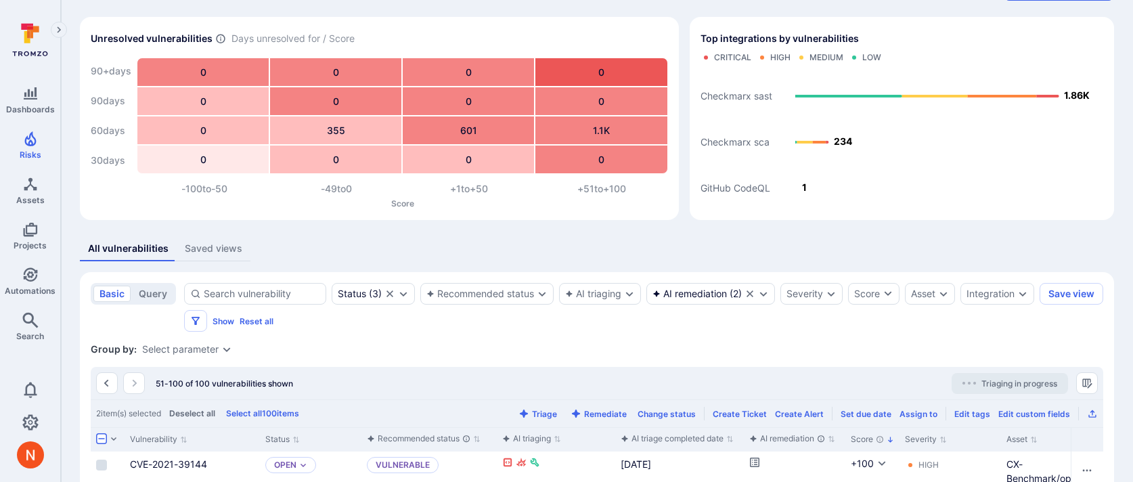
scroll to position [53, 0]
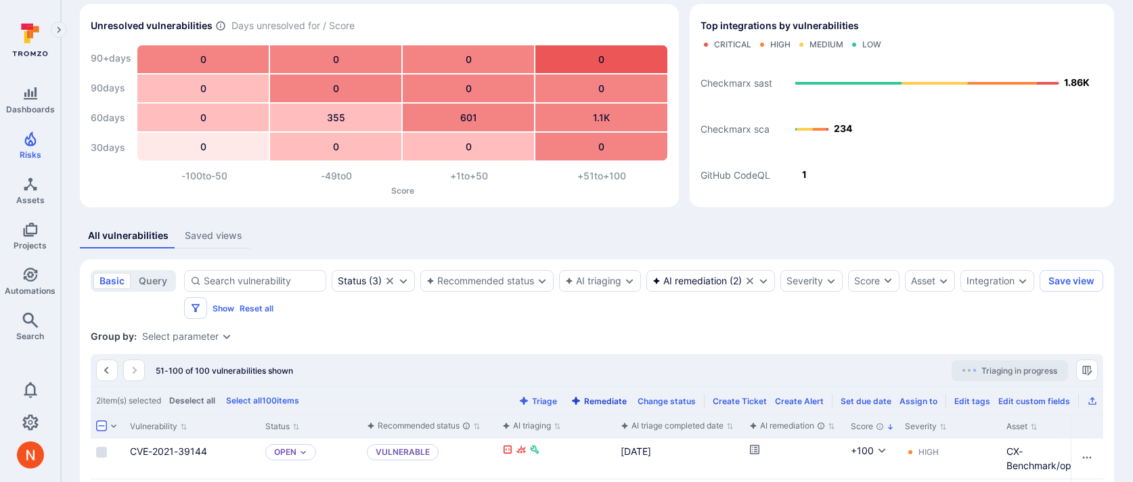
click at [613, 396] on button "Remediate" at bounding box center [599, 401] width 62 height 10
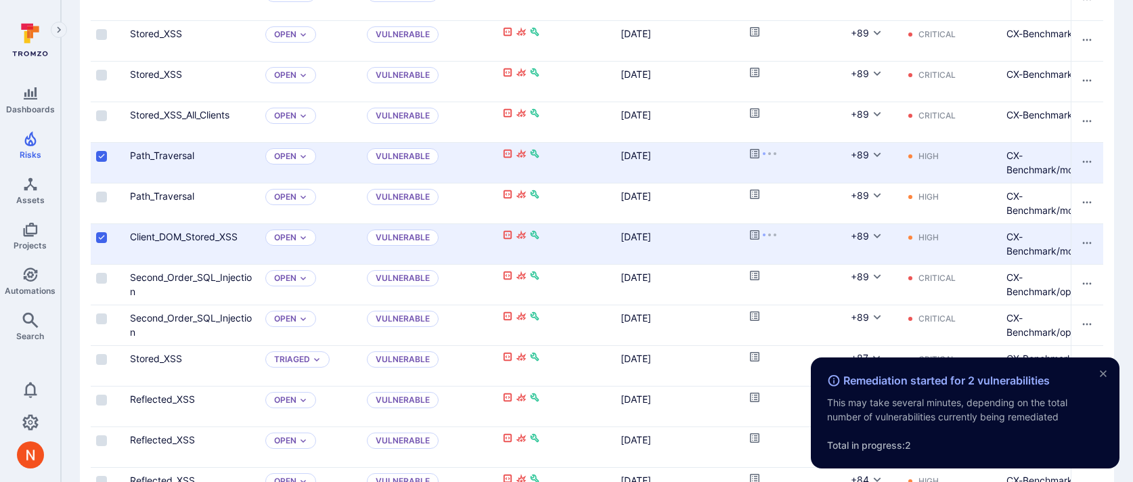
scroll to position [1247, 0]
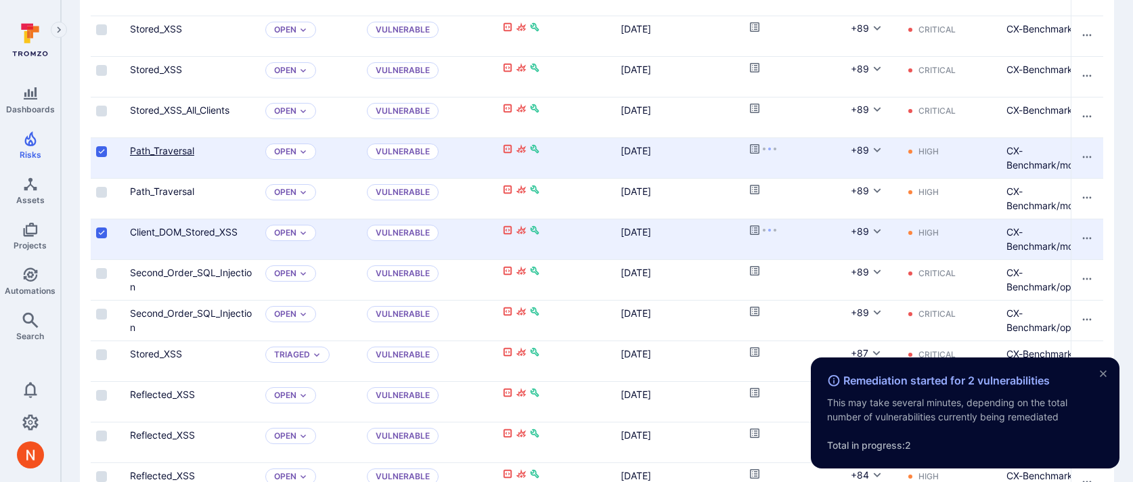
click at [181, 150] on link "Path_Traversal" at bounding box center [162, 151] width 64 height 12
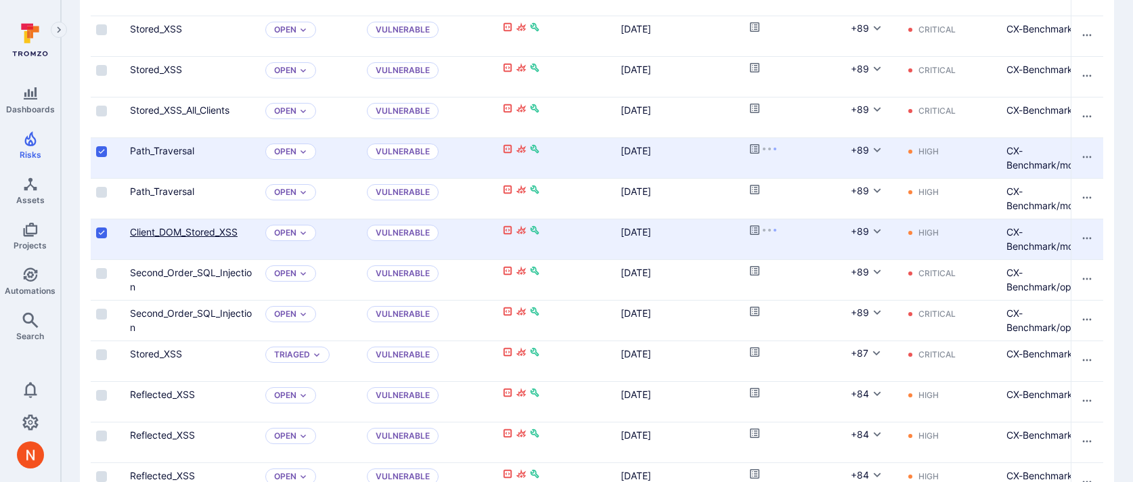
click at [184, 226] on link "Client_DOM_Stored_XSS" at bounding box center [184, 232] width 108 height 12
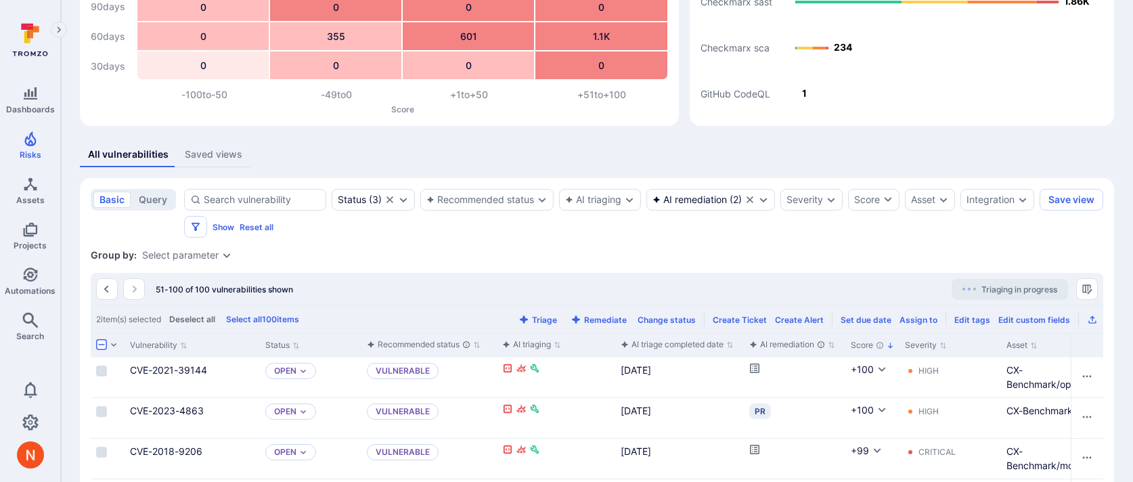
scroll to position [133, 0]
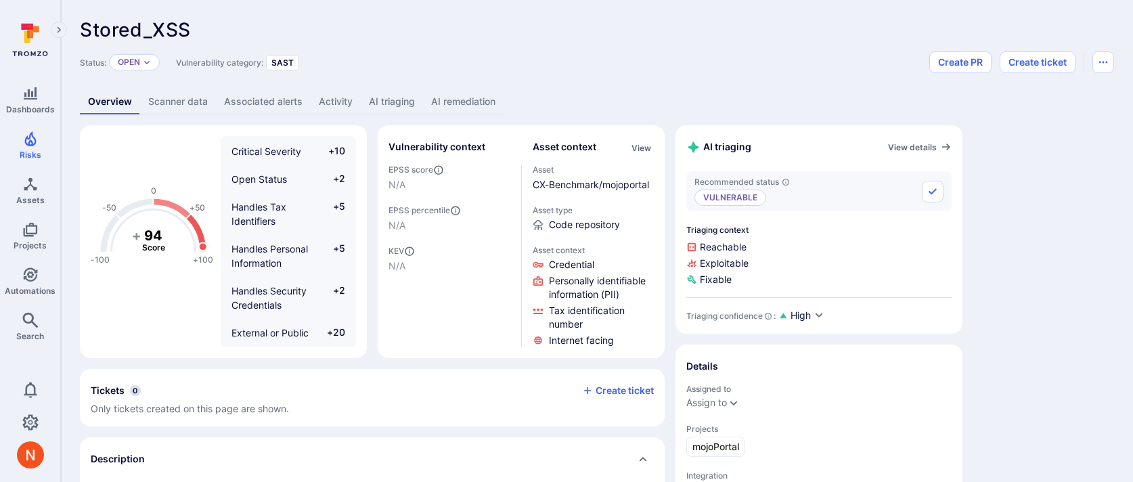
click at [449, 104] on link "AI remediation" at bounding box center [463, 101] width 81 height 25
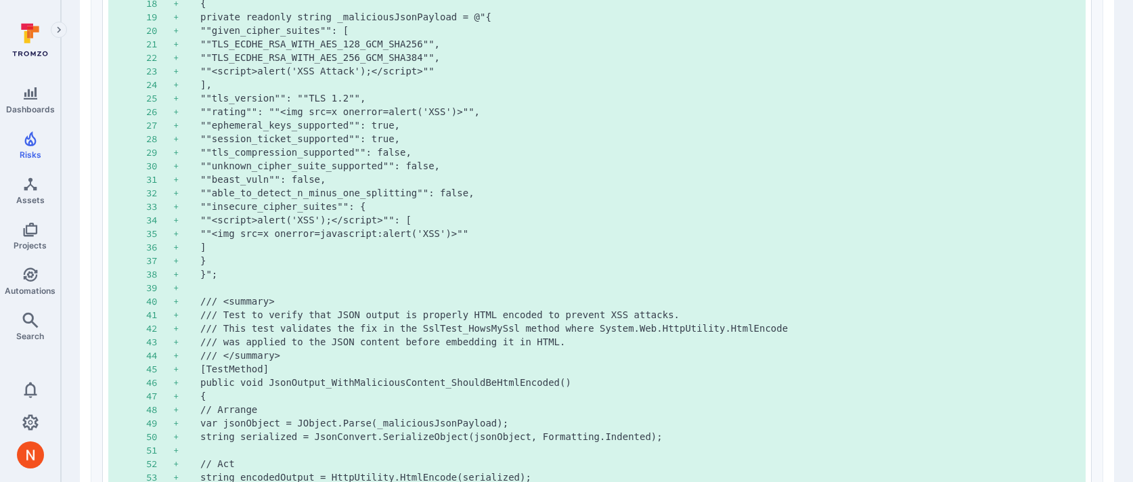
scroll to position [2087, 0]
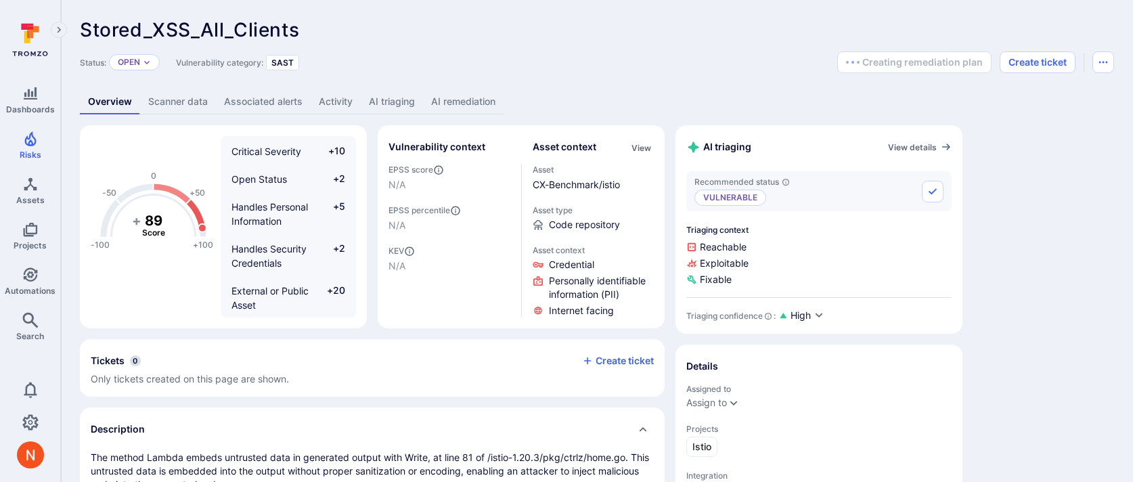
click at [449, 98] on link "AI remediation" at bounding box center [463, 101] width 81 height 25
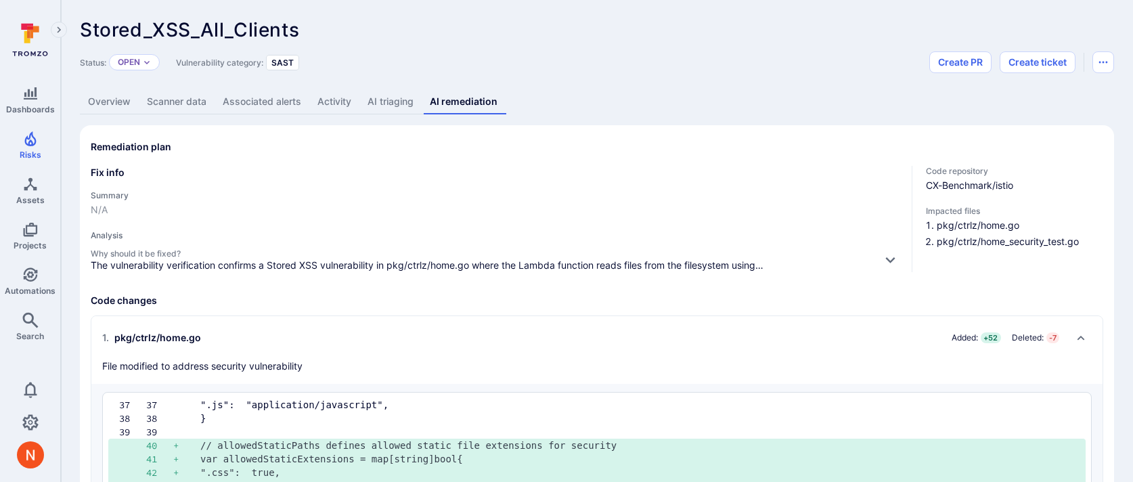
click at [379, 109] on link "AI triaging" at bounding box center [390, 101] width 62 height 25
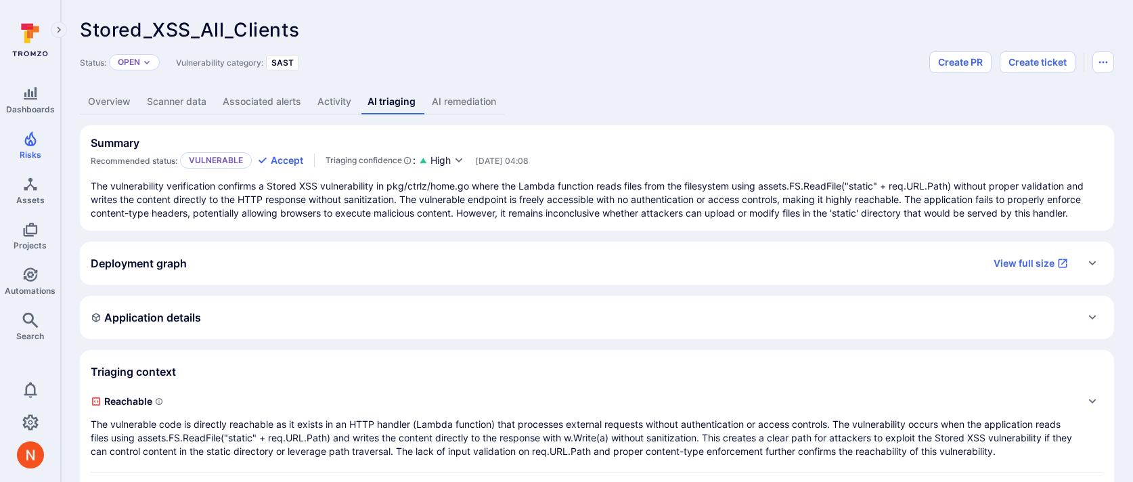
click at [476, 100] on link "AI remediation" at bounding box center [464, 101] width 81 height 25
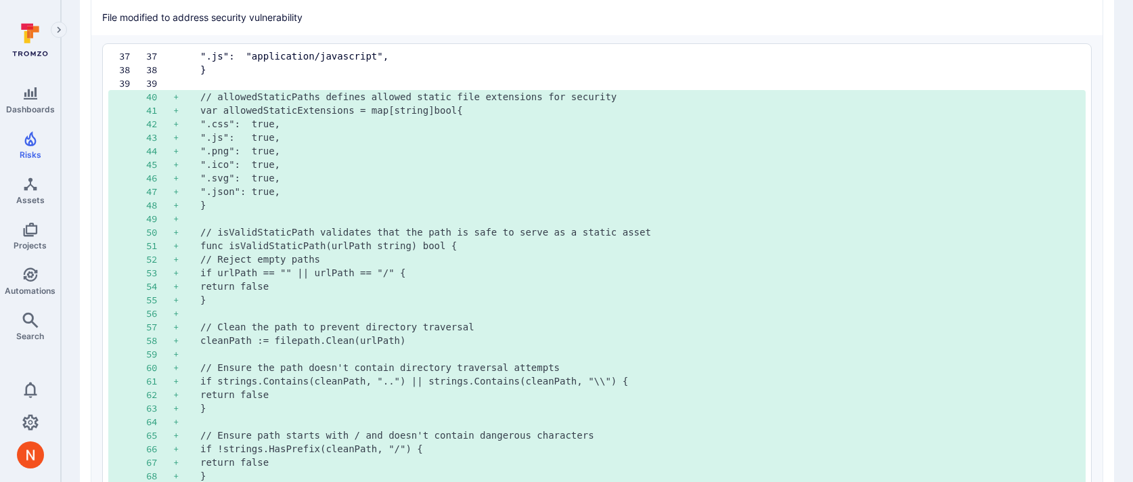
scroll to position [347, 0]
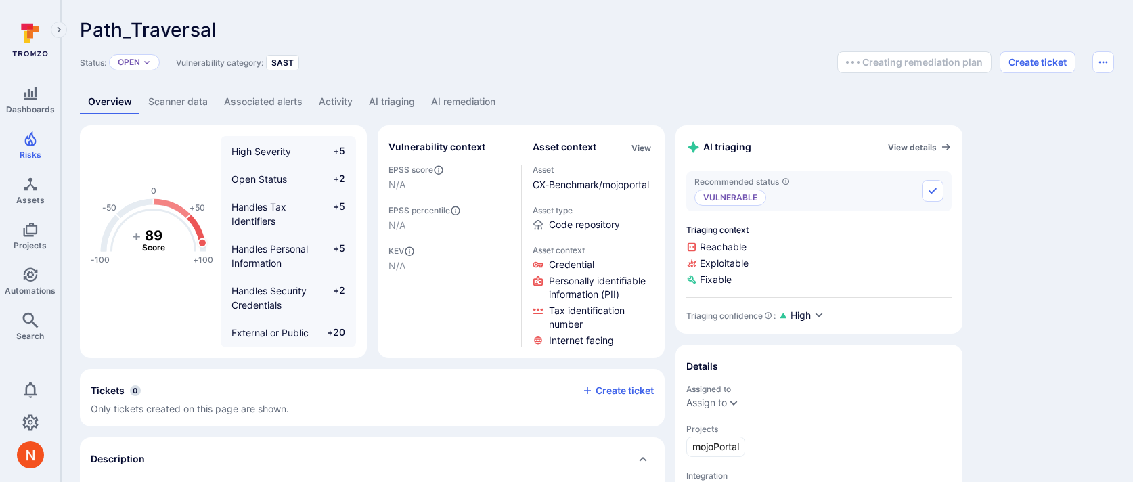
click at [446, 95] on link "AI remediation" at bounding box center [463, 101] width 81 height 25
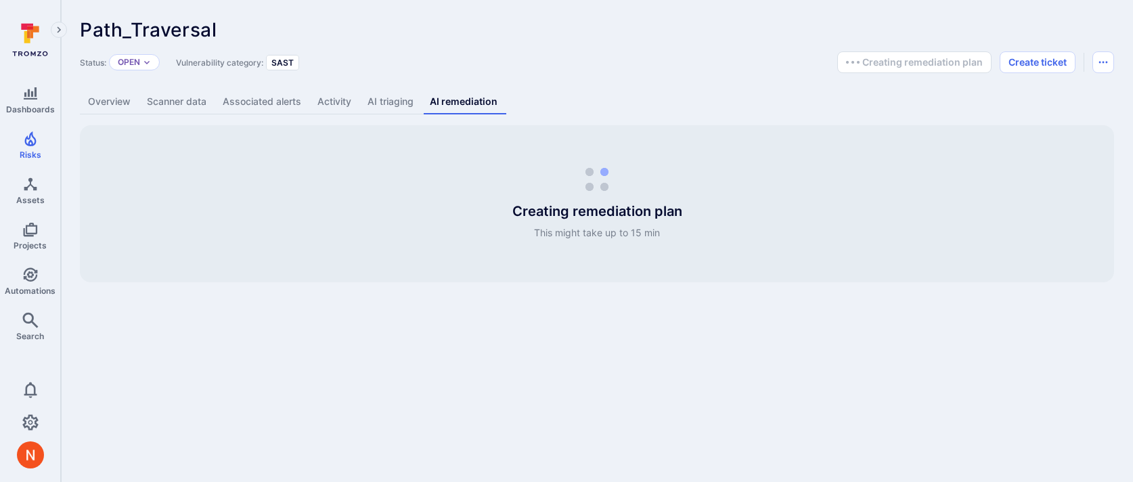
click at [417, 58] on div "Status: Open Vulnerability category: SAST Creating remediation plan Create tick…" at bounding box center [597, 62] width 1034 height 22
click at [423, 42] on header "Path_Traversal ... Show more Status: Open Vulnerability category: SAST Creating…" at bounding box center [597, 46] width 1034 height 54
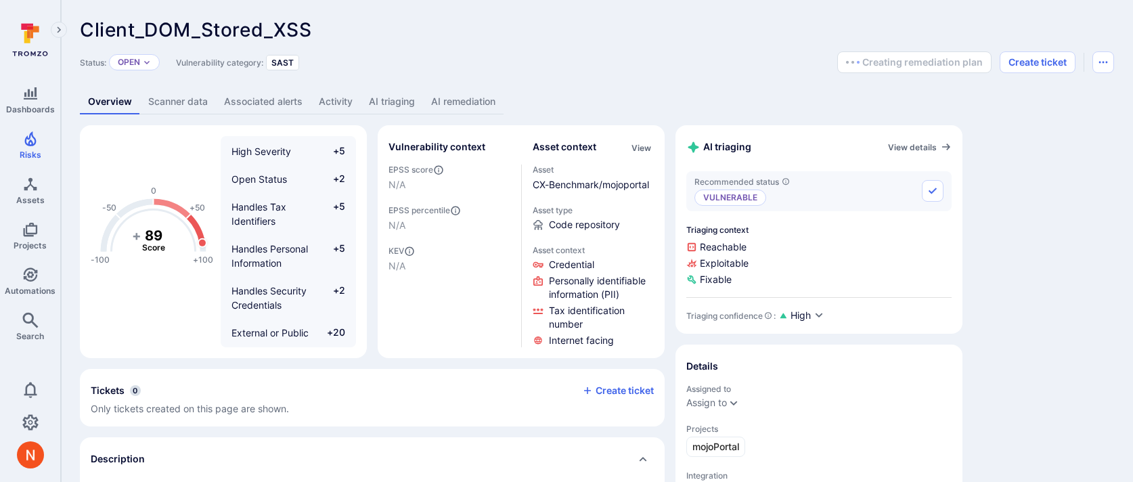
click at [449, 97] on link "AI remediation" at bounding box center [463, 101] width 81 height 25
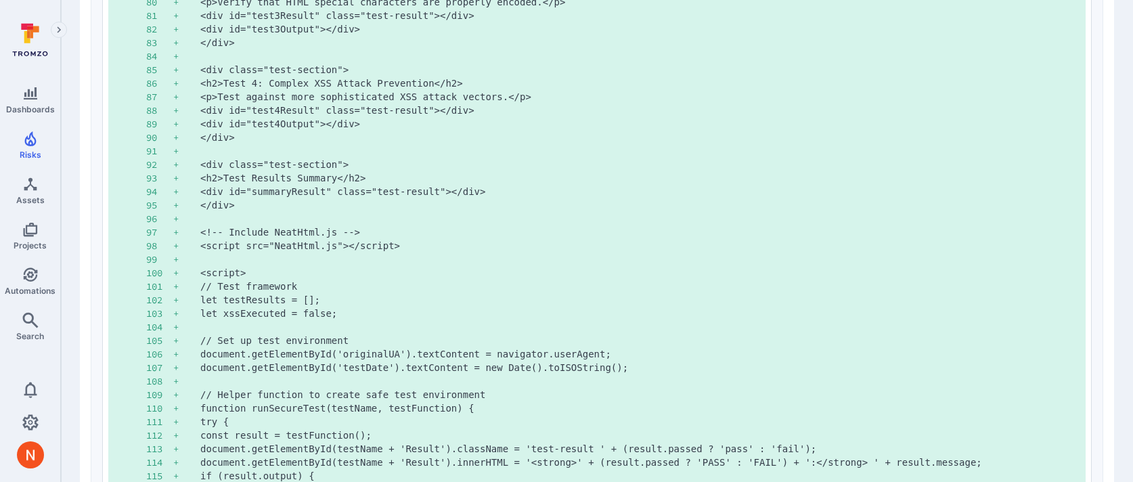
scroll to position [1873, 0]
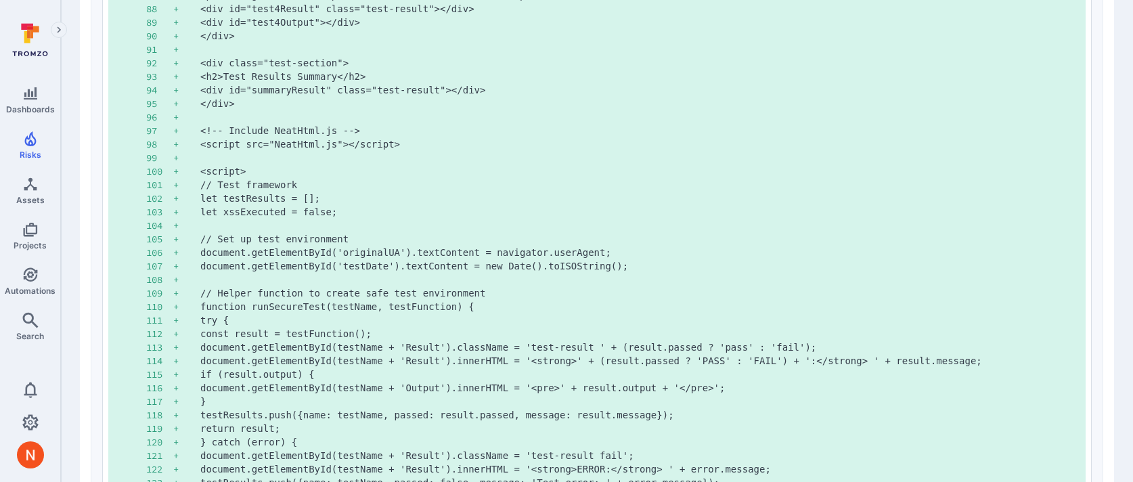
click at [415, 66] on pre "<div class="test-section">" at bounding box center [637, 63] width 874 height 14
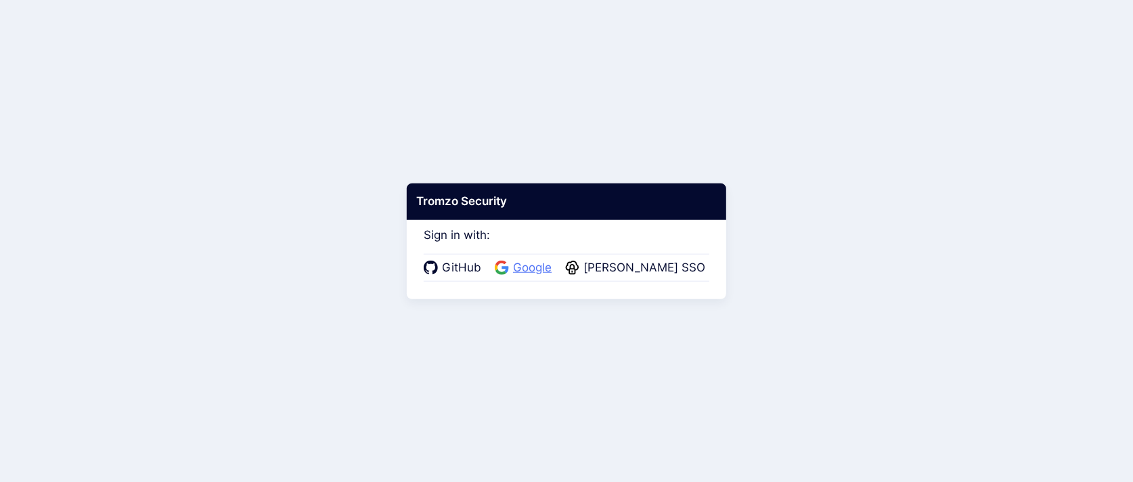
click at [519, 269] on span "Google" at bounding box center [532, 268] width 47 height 18
